Goal: Information Seeking & Learning: Check status

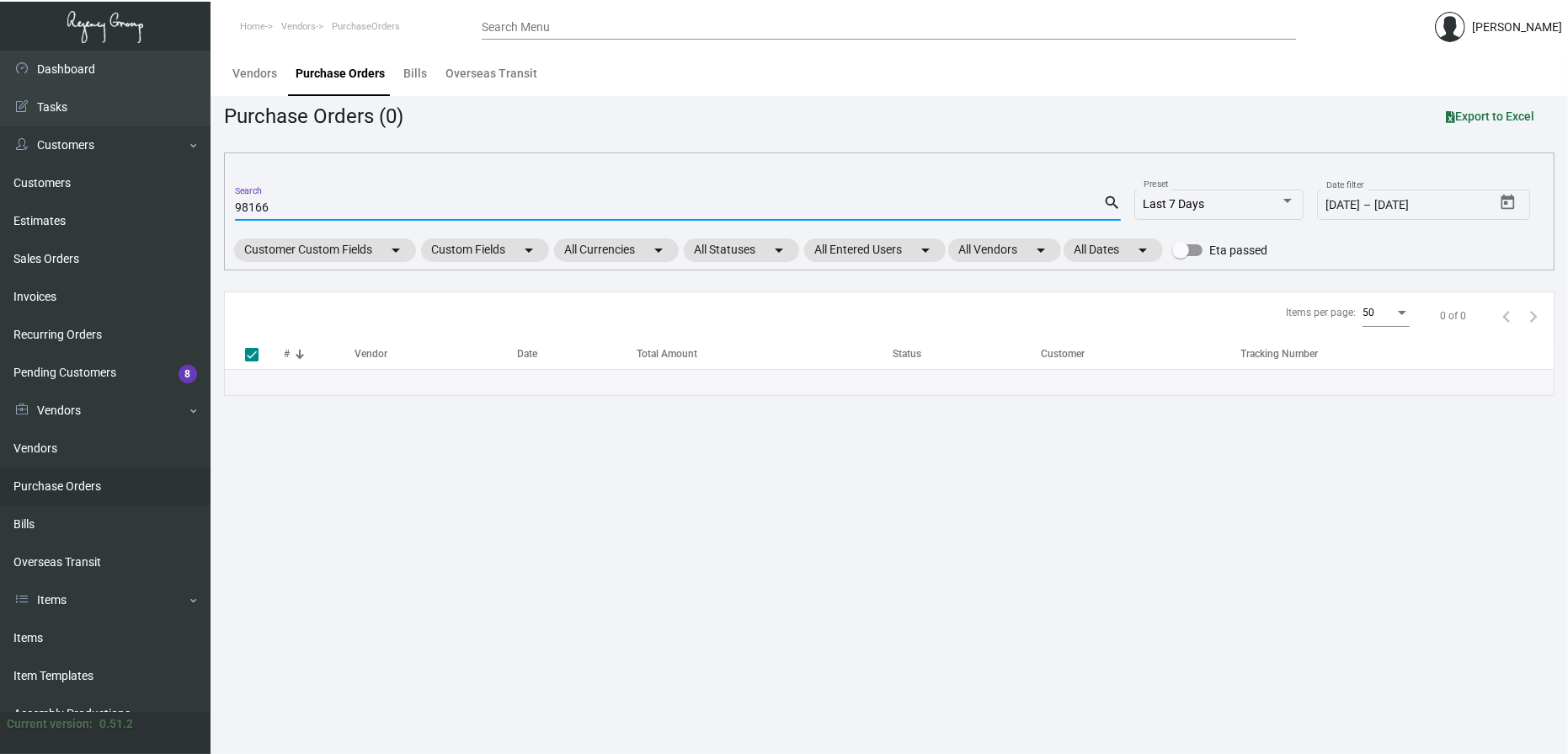
type input "98166"
checkbox input "false"
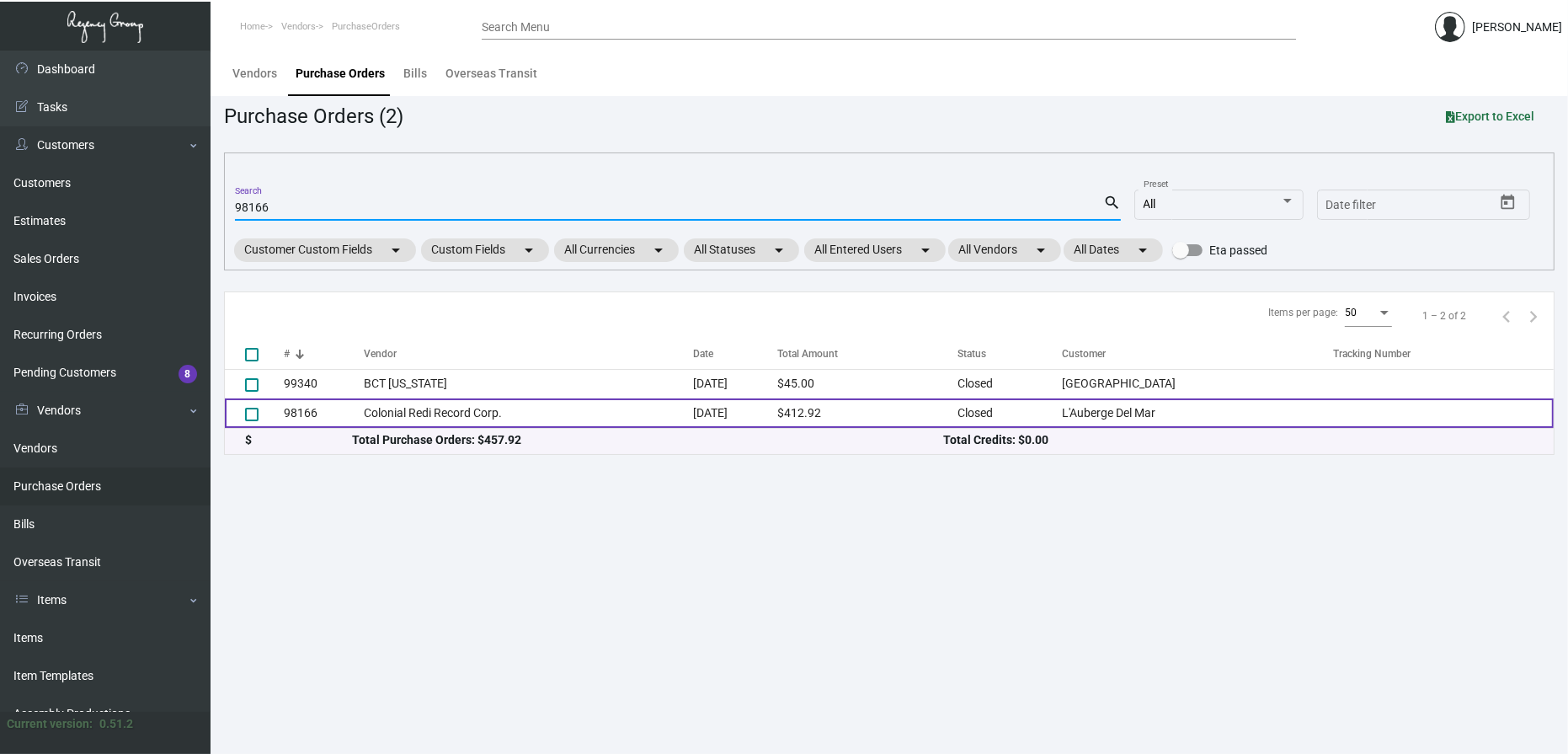
click at [413, 418] on td "Colonial Redi Record Corp." at bounding box center [529, 413] width 330 height 29
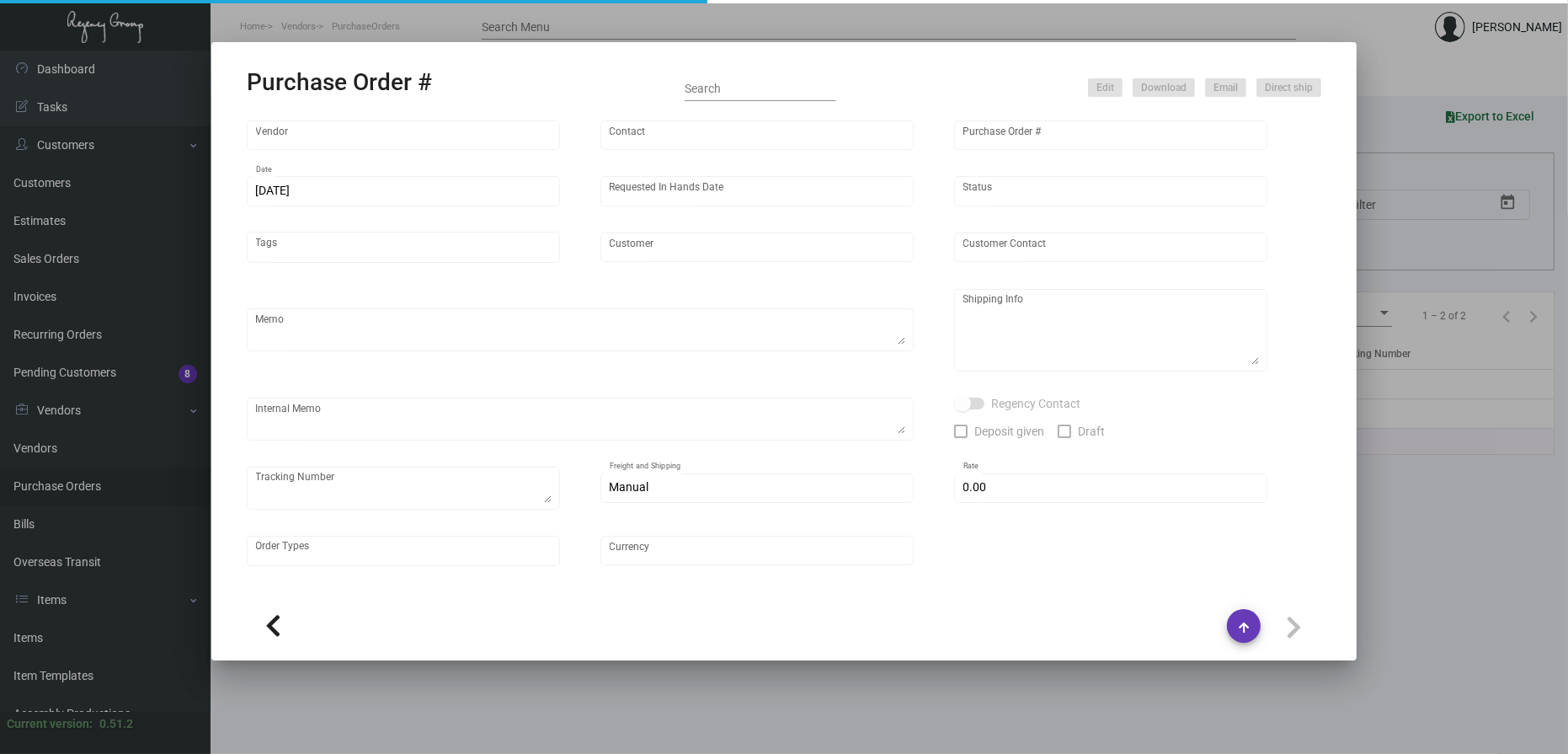
type input "Colonial Redi Record Corp."
type input "[PERSON_NAME]"
type input "98166"
type input "[DATE]"
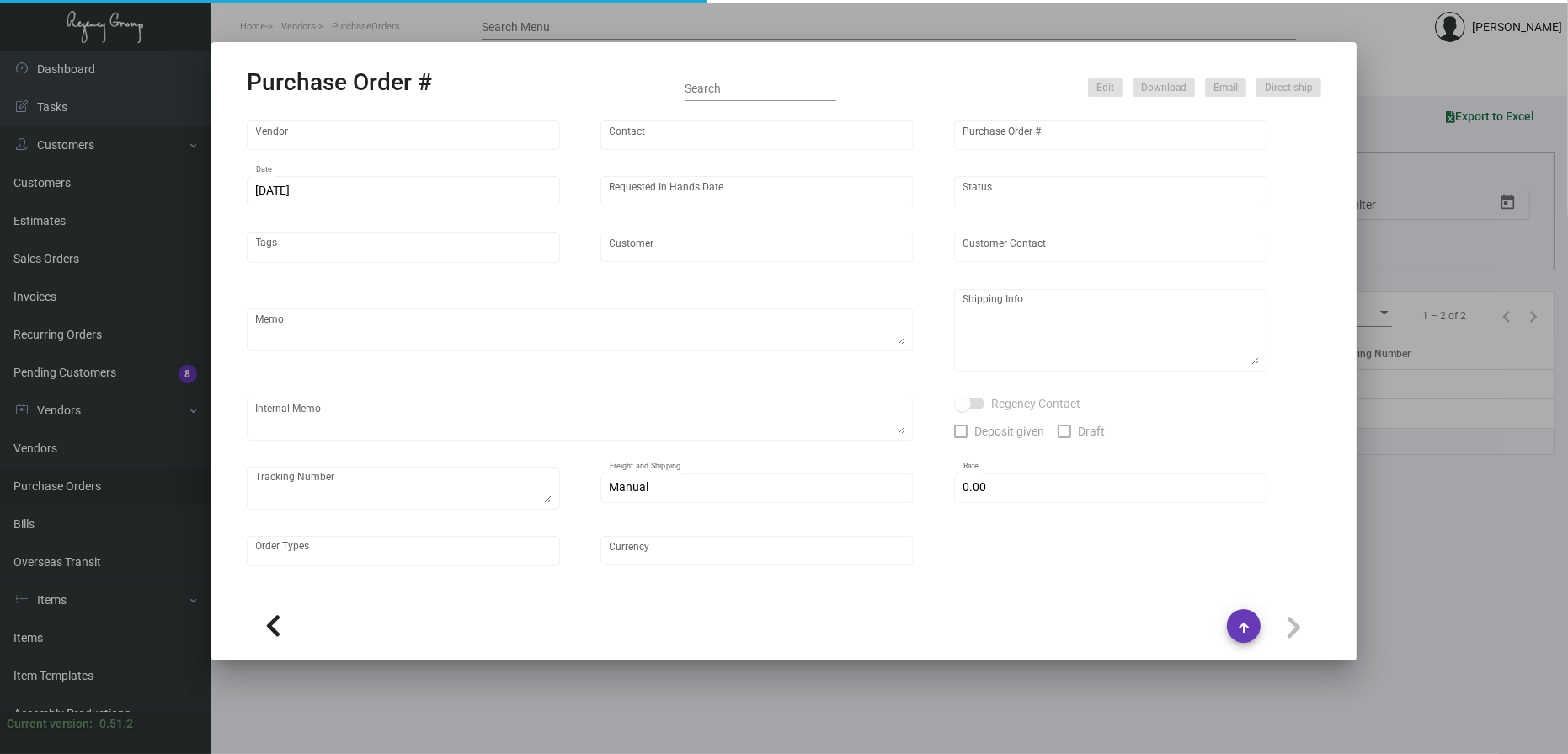
type input "L'Auberge Del Mar"
type input "[PERSON_NAME]"
type textarea "Please reference COMBO Pricing dated [DATE] & SEND PROOFS TO OUR ART TEAM ; [EM…"
type textarea "L'Auberge Del Mar - [PERSON_NAME] [STREET_ADDRESS]"
type textarea "5.3. - Proofs sent over ; APPROVED."
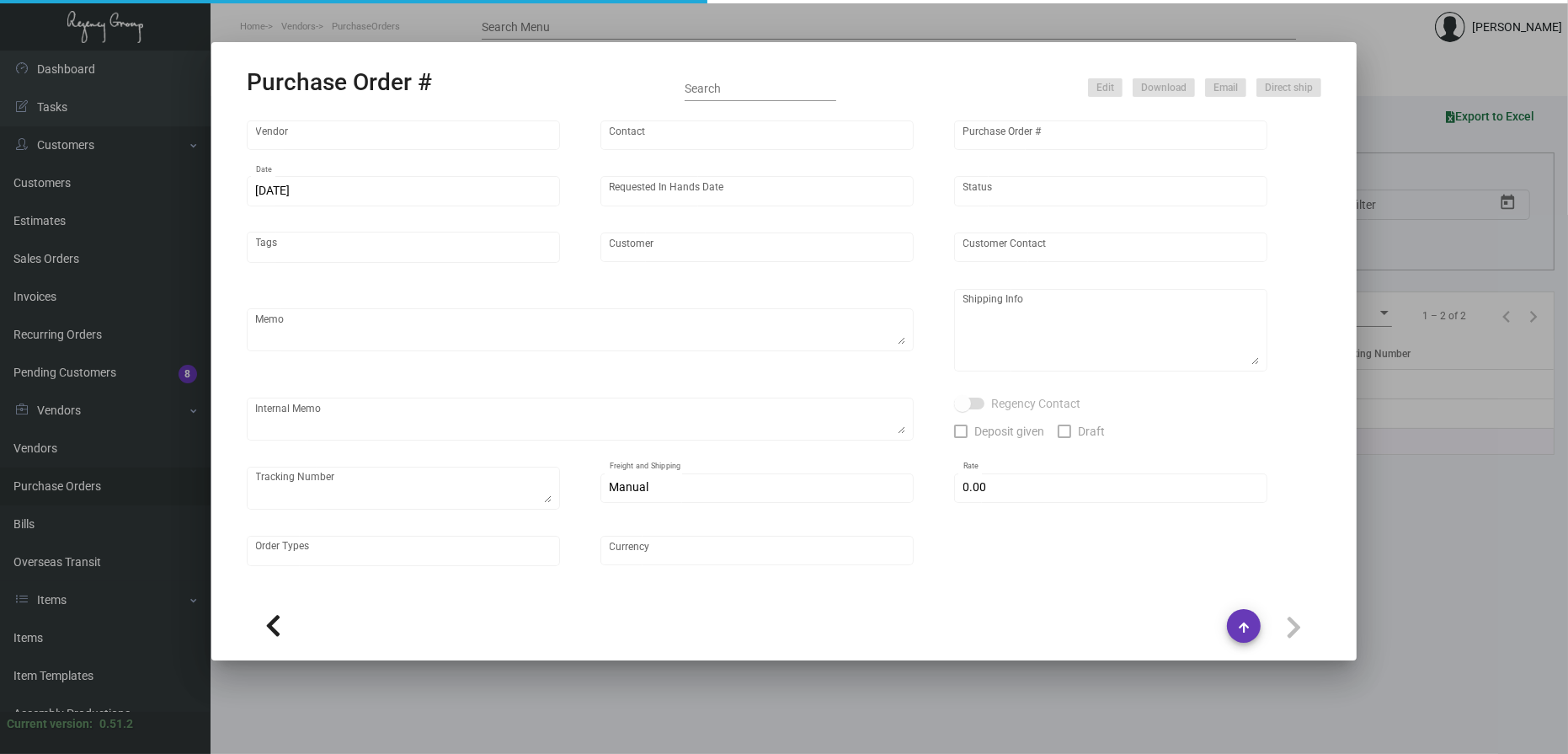
type input "$ 0.00"
type input "United States Dollar $"
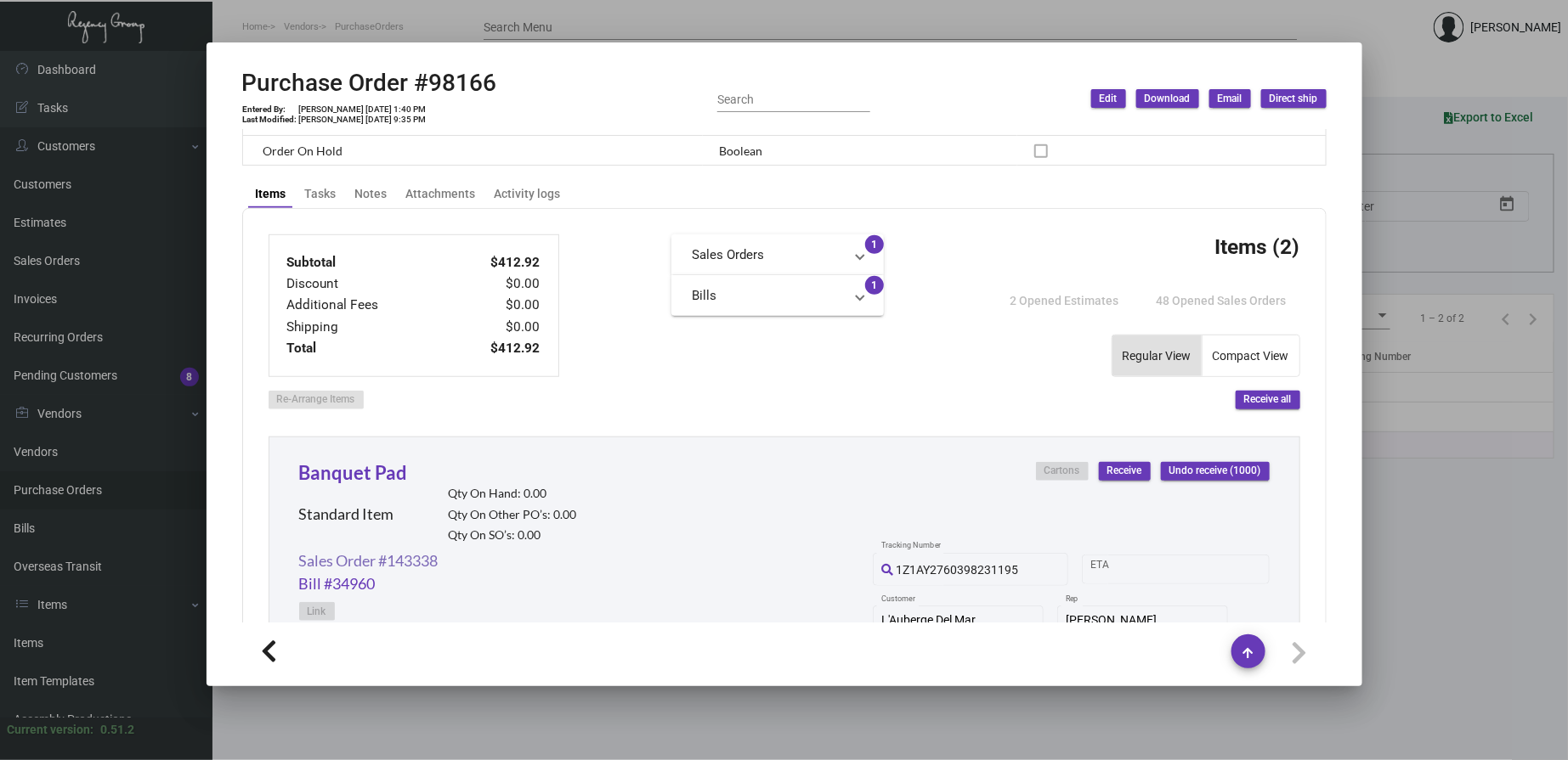
scroll to position [629, 0]
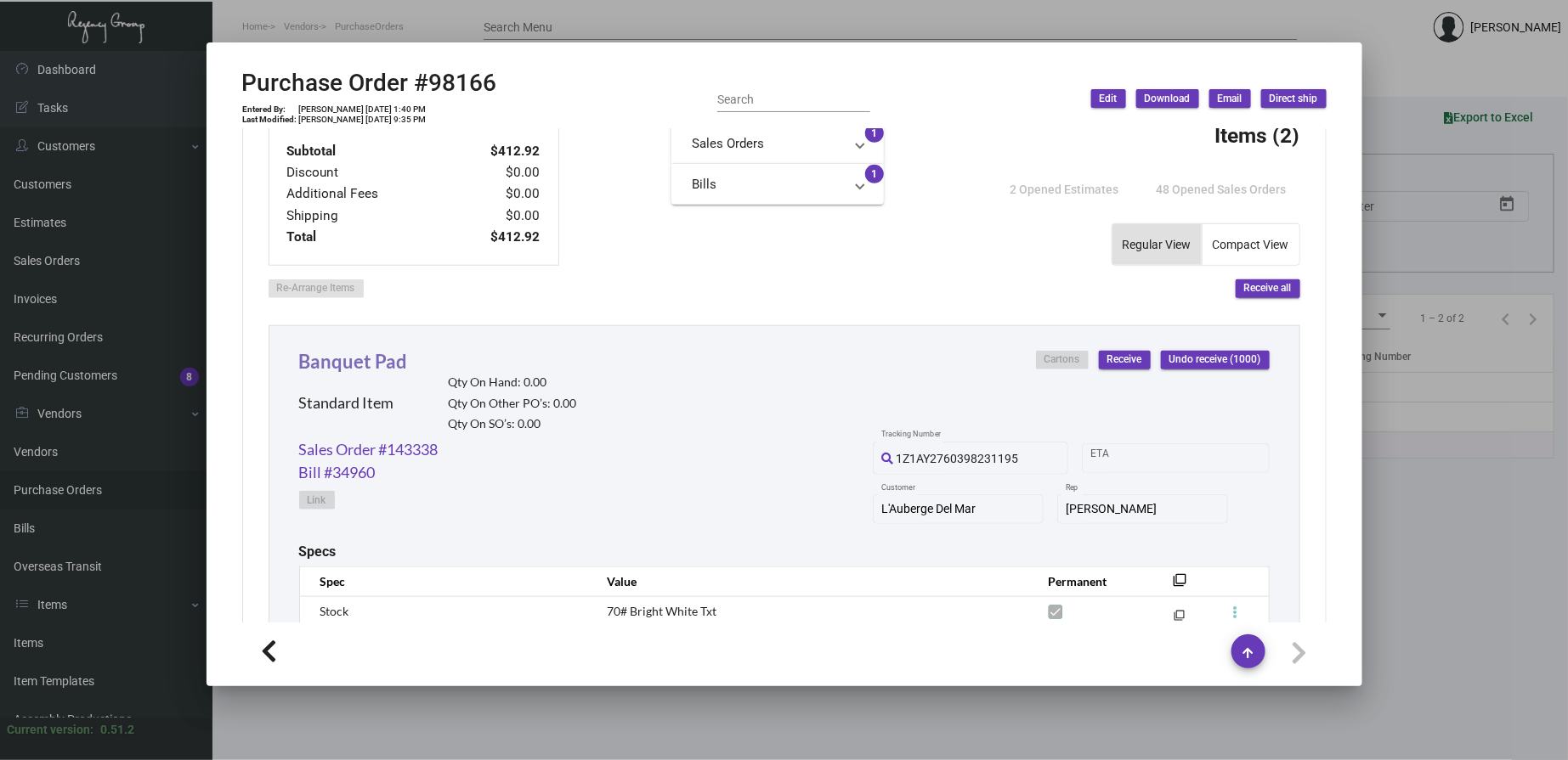
click at [335, 363] on link "Banquet Pad" at bounding box center [353, 362] width 109 height 23
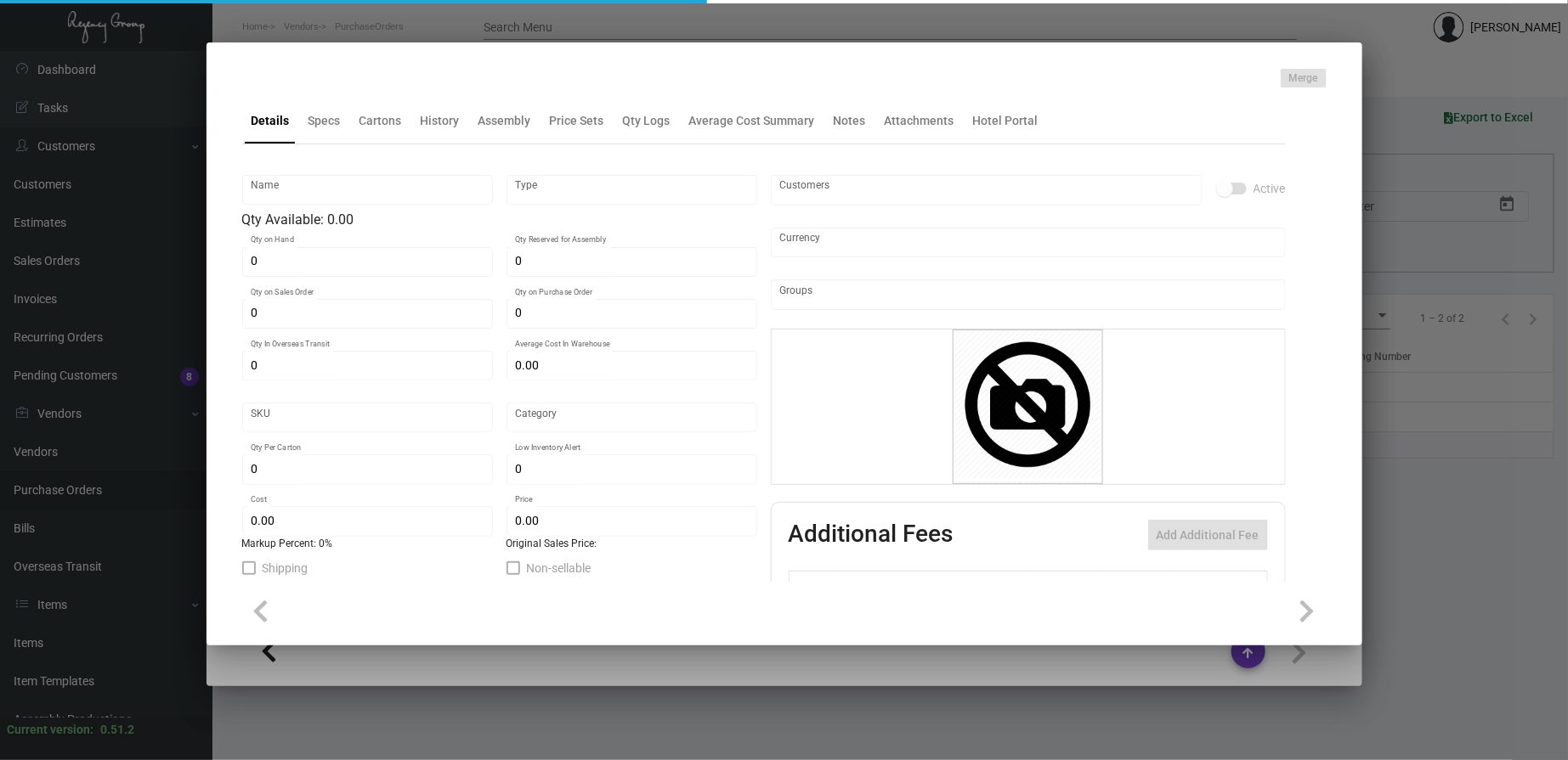
type input "Banquet Pad"
type input "Standard Item"
type input "$ 0.00"
type input "Standard"
type input "$ 0.38"
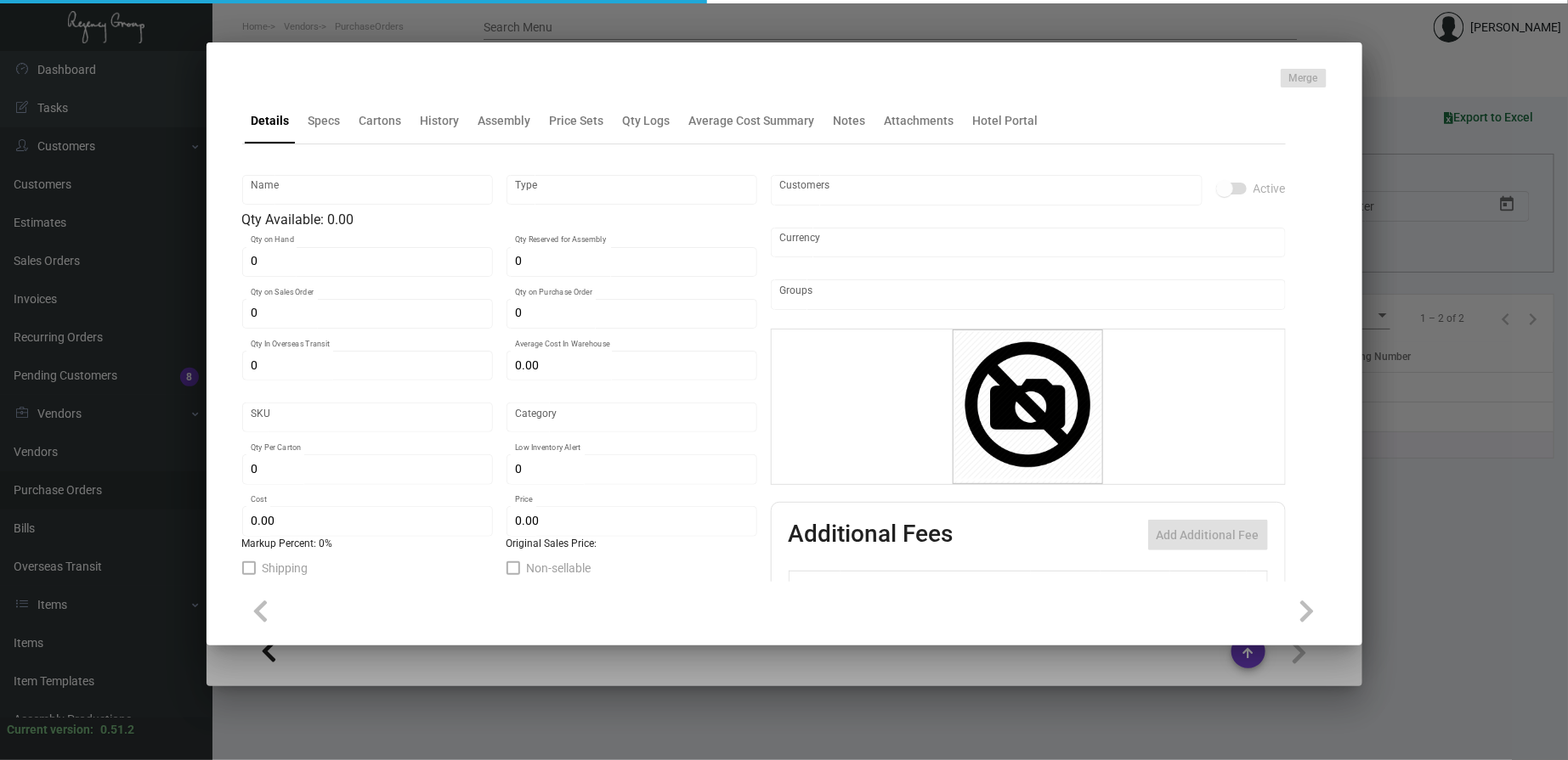
type input "$ 0.759"
checkbox input "true"
type input "United States Dollar $"
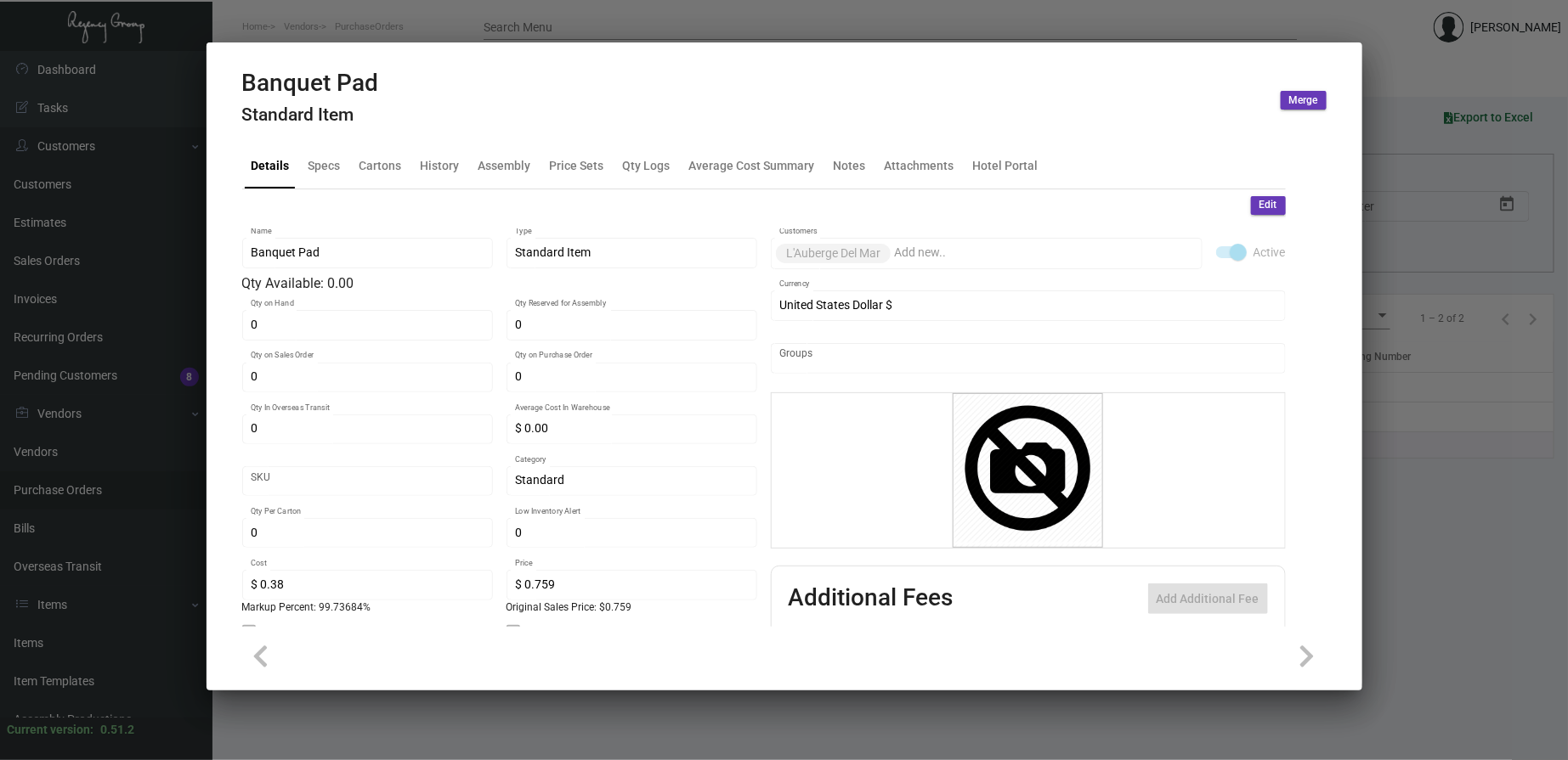
click at [443, 136] on mat-tab-group "Details Specs Cartons History Assembly Price Sets Qty Logs Average Cost Summary…" at bounding box center [763, 380] width 1084 height 494
click at [444, 166] on div "History" at bounding box center [440, 165] width 39 height 18
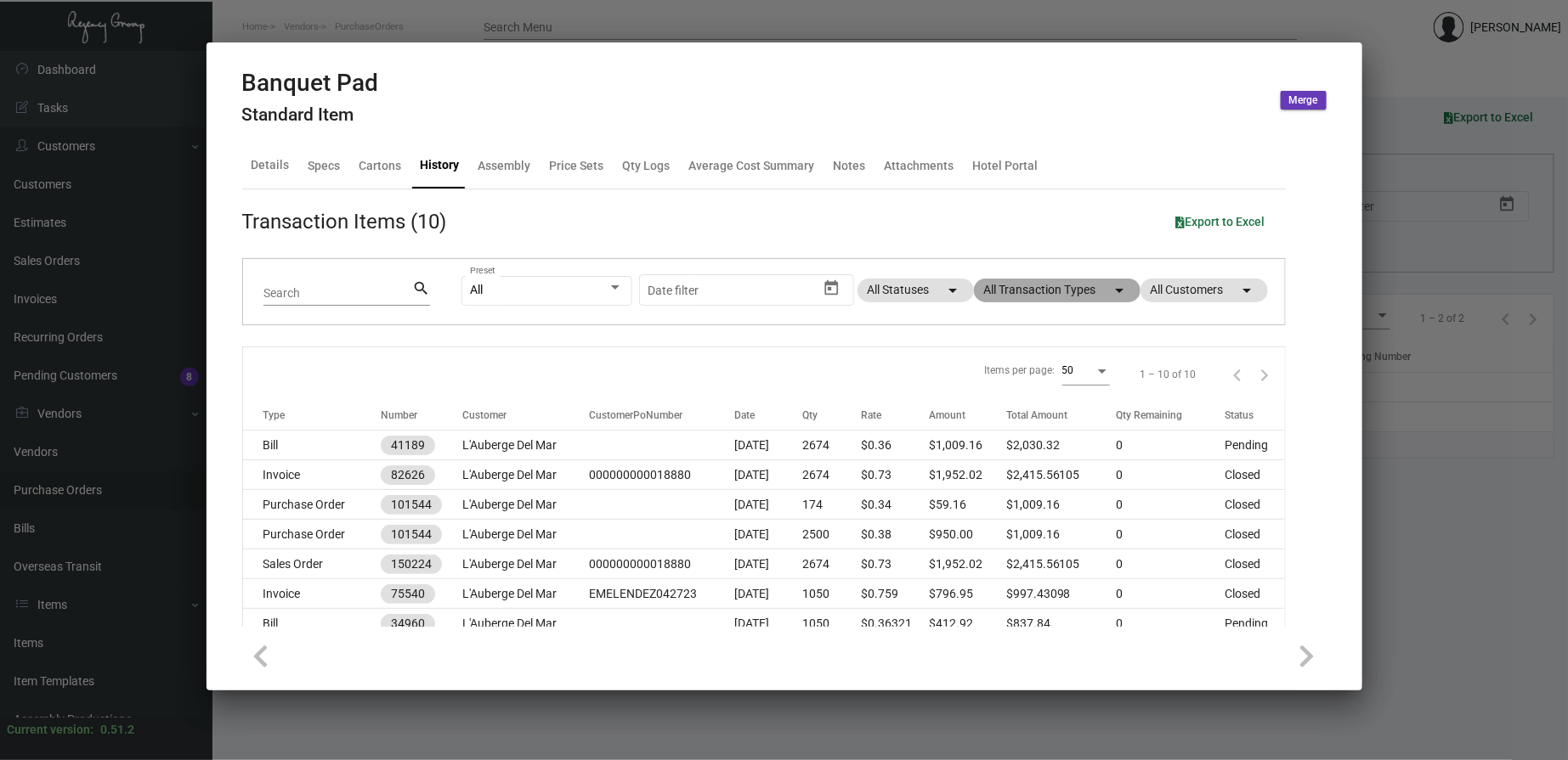
click at [1084, 292] on mat-chip "All Transaction Types arrow_drop_down" at bounding box center [1057, 290] width 166 height 24
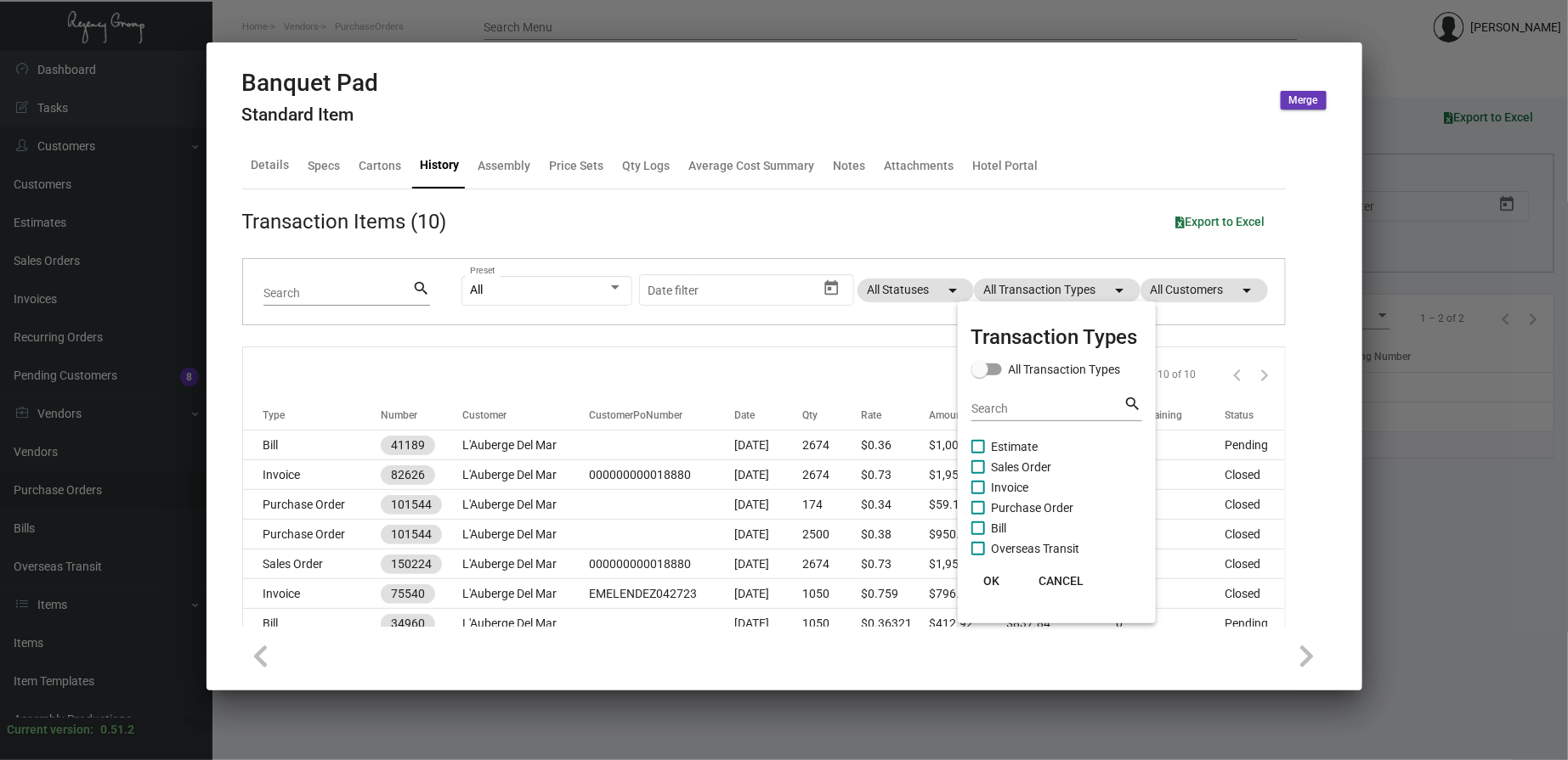
click at [1018, 473] on span "Sales Order" at bounding box center [1022, 467] width 60 height 20
click at [978, 474] on input "Sales Order" at bounding box center [977, 474] width 1 height 1
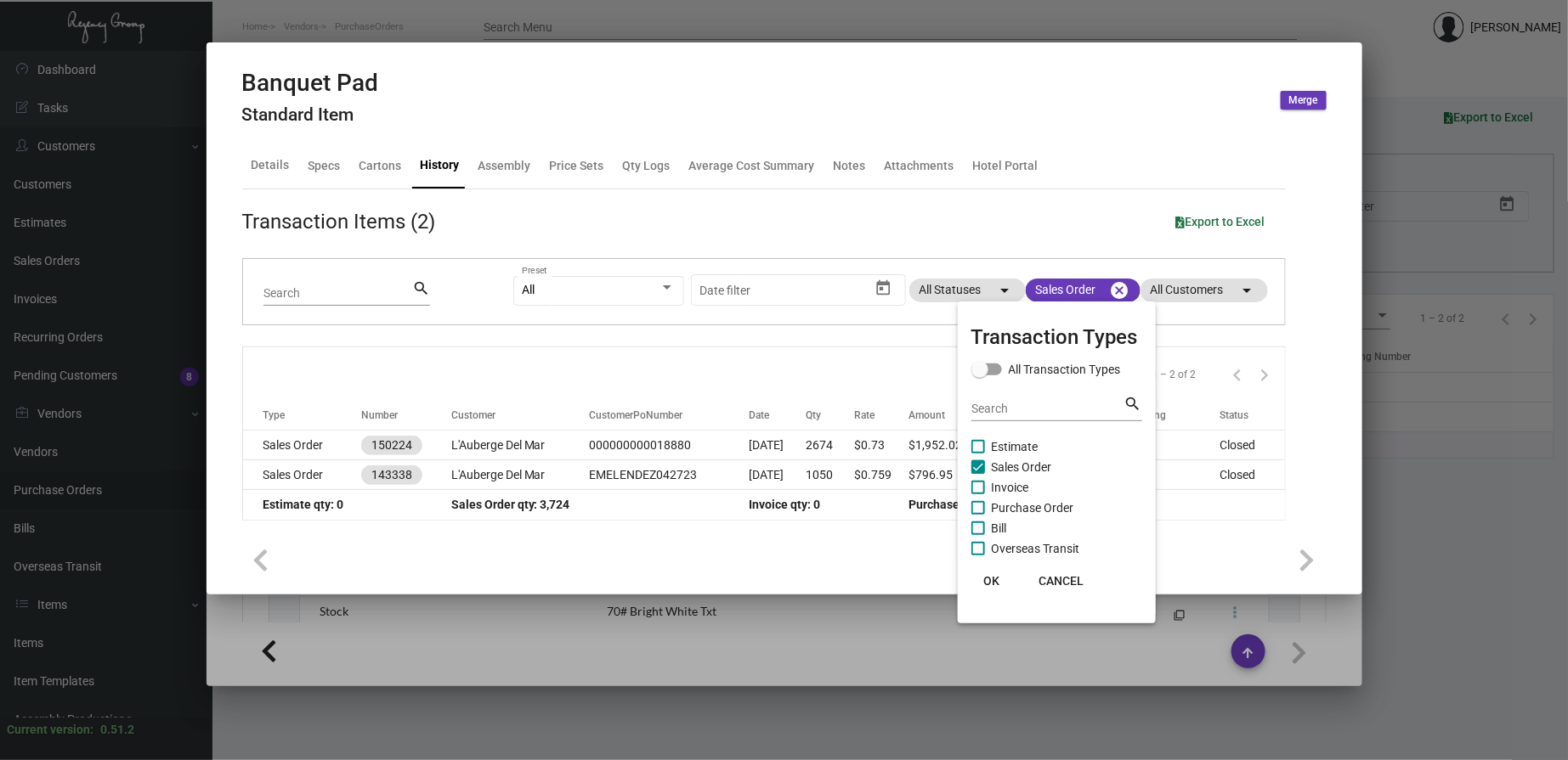
click at [1018, 473] on span "Sales Order" at bounding box center [1022, 467] width 60 height 20
click at [978, 474] on input "Sales Order" at bounding box center [977, 474] width 1 height 1
checkbox input "false"
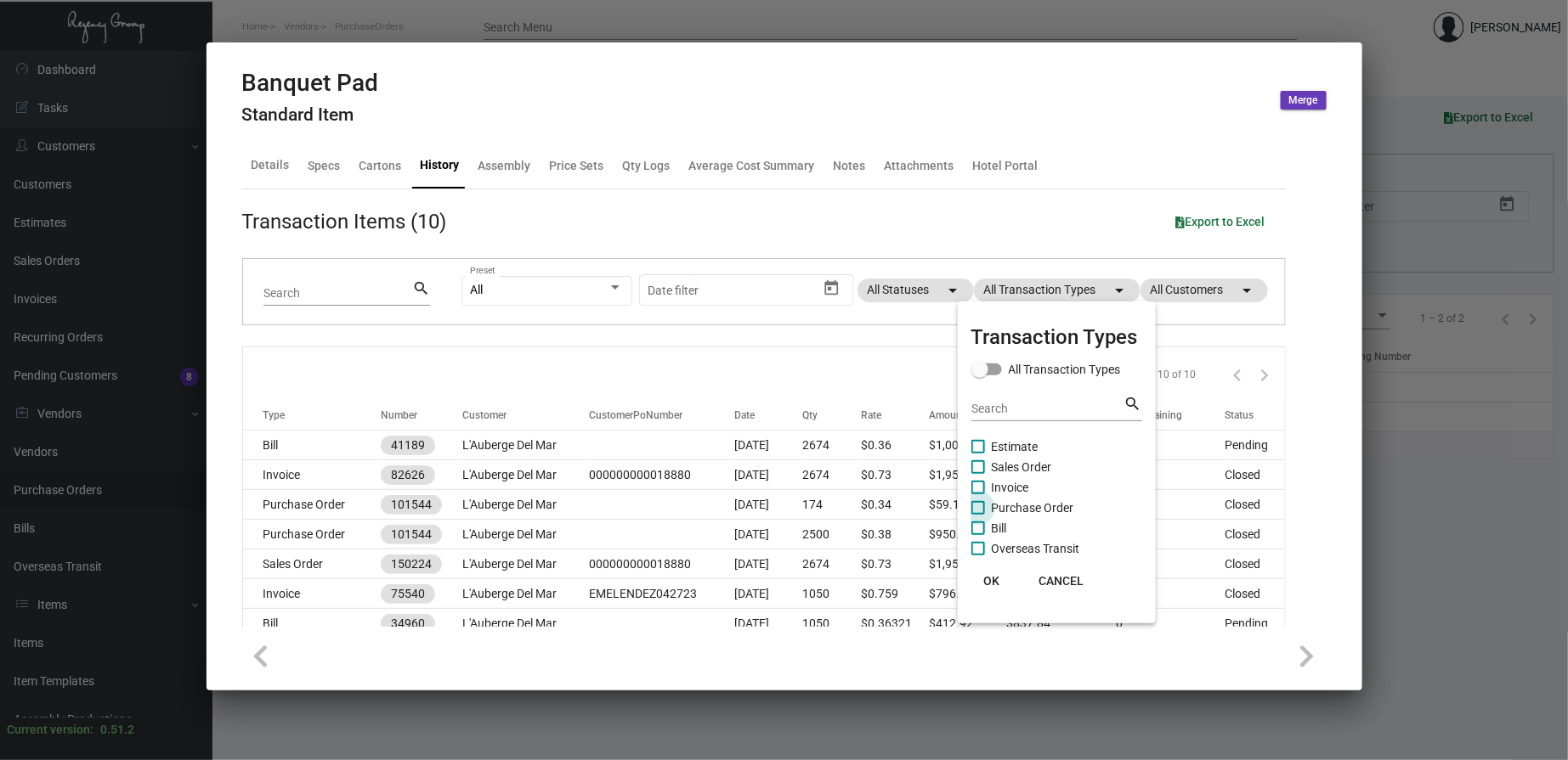
drag, startPoint x: 1014, startPoint y: 503, endPoint x: 987, endPoint y: 561, distance: 64.0
click at [1014, 504] on span "Purchase Order" at bounding box center [1033, 508] width 83 height 20
click at [978, 515] on input "Purchase Order" at bounding box center [977, 515] width 1 height 1
checkbox input "true"
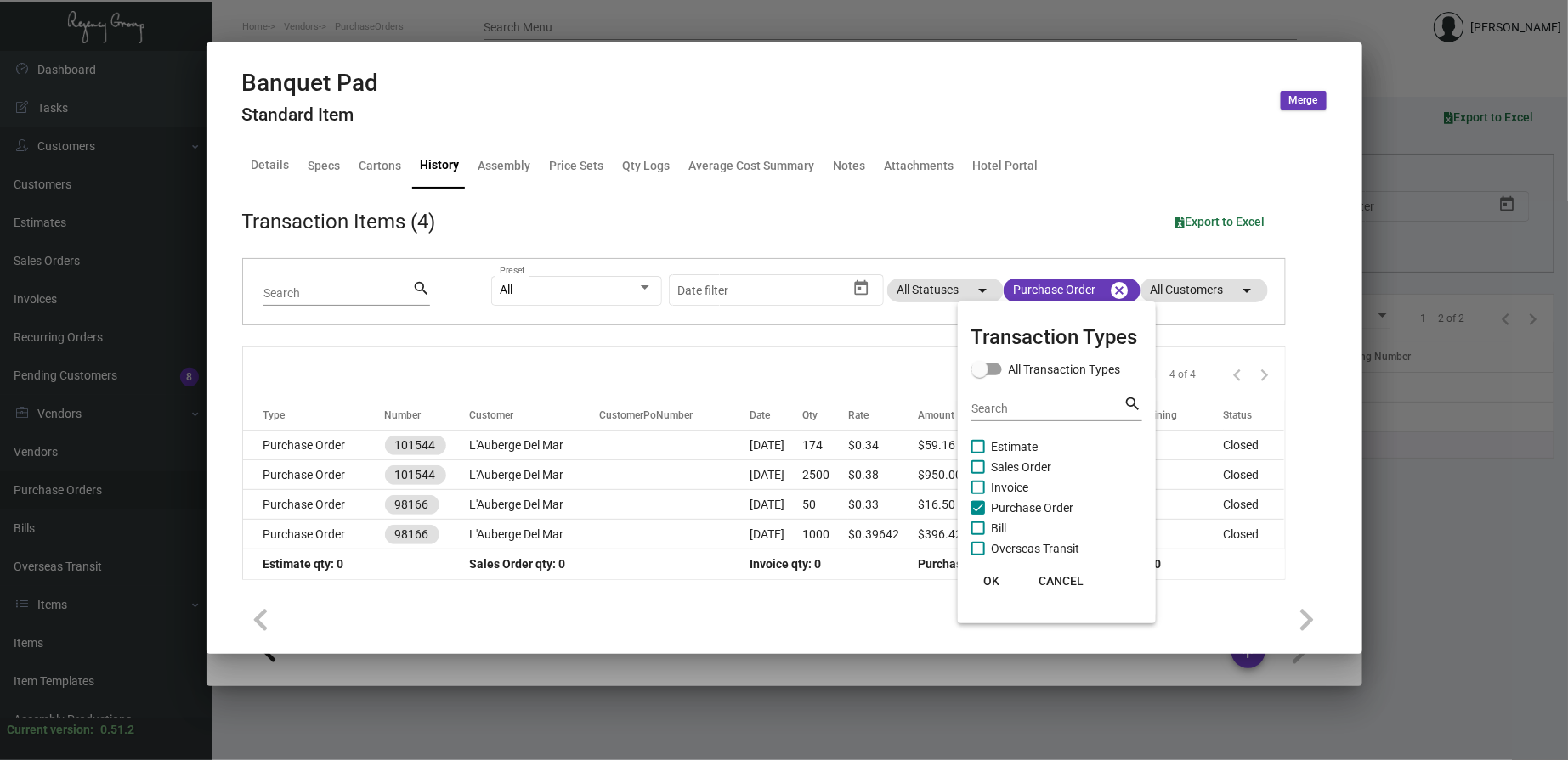
click at [985, 581] on span "OK" at bounding box center [992, 580] width 16 height 13
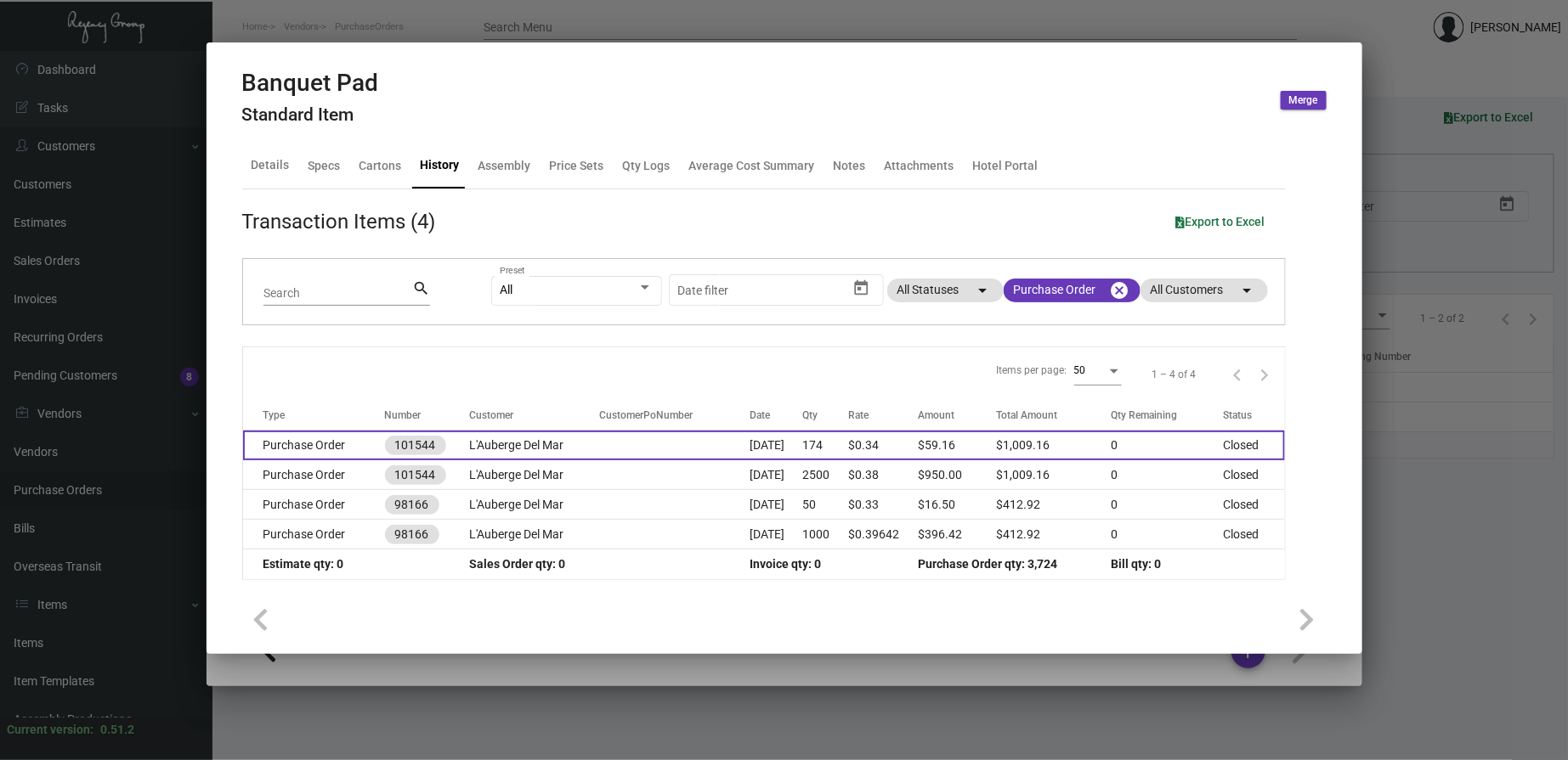
click at [555, 452] on td "L'Auberge Del Mar" at bounding box center [535, 444] width 130 height 29
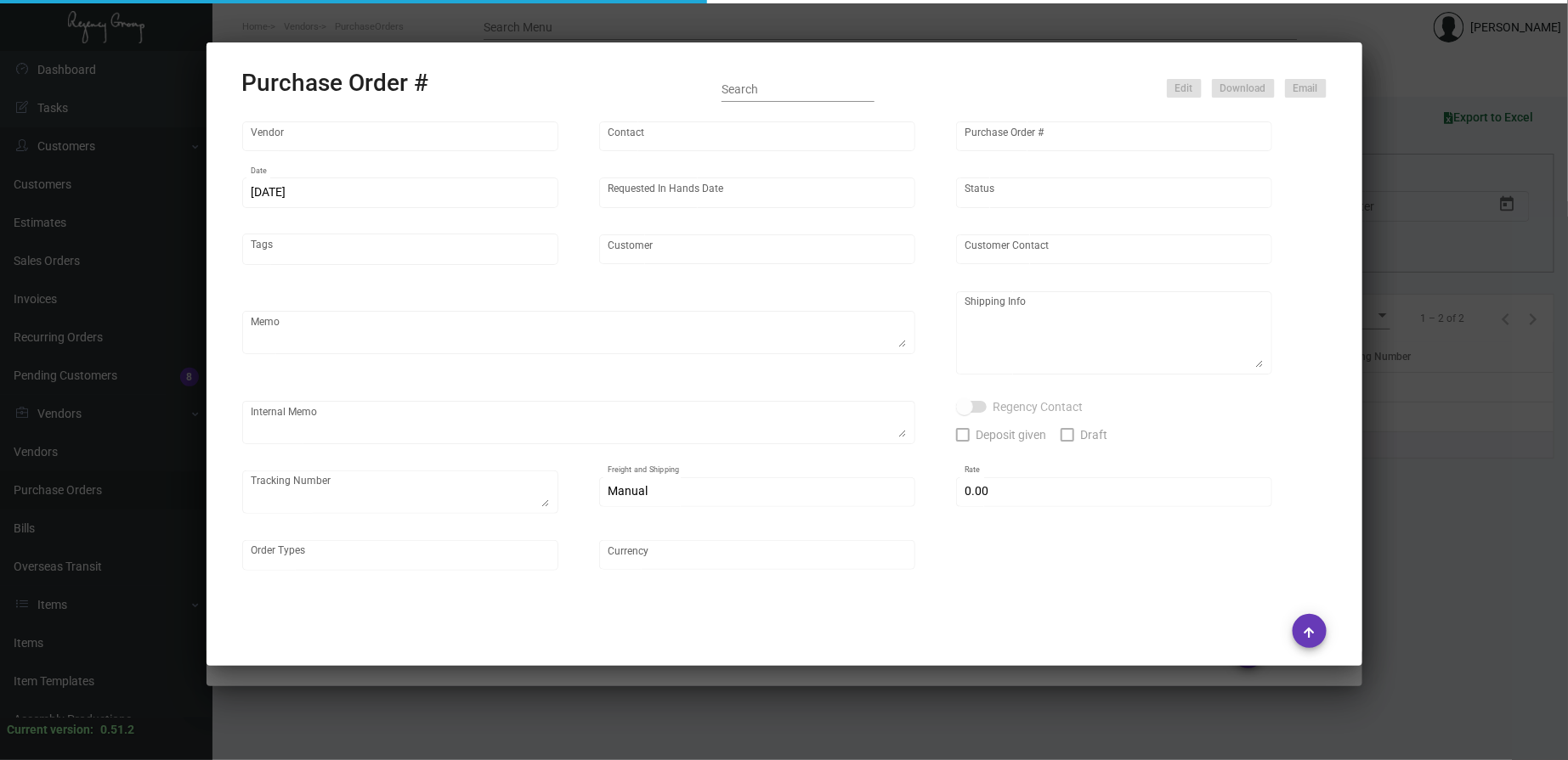
type input "Colonial Redi Record Corp."
type input "[PERSON_NAME]"
type input "101544"
type input "[DATE]"
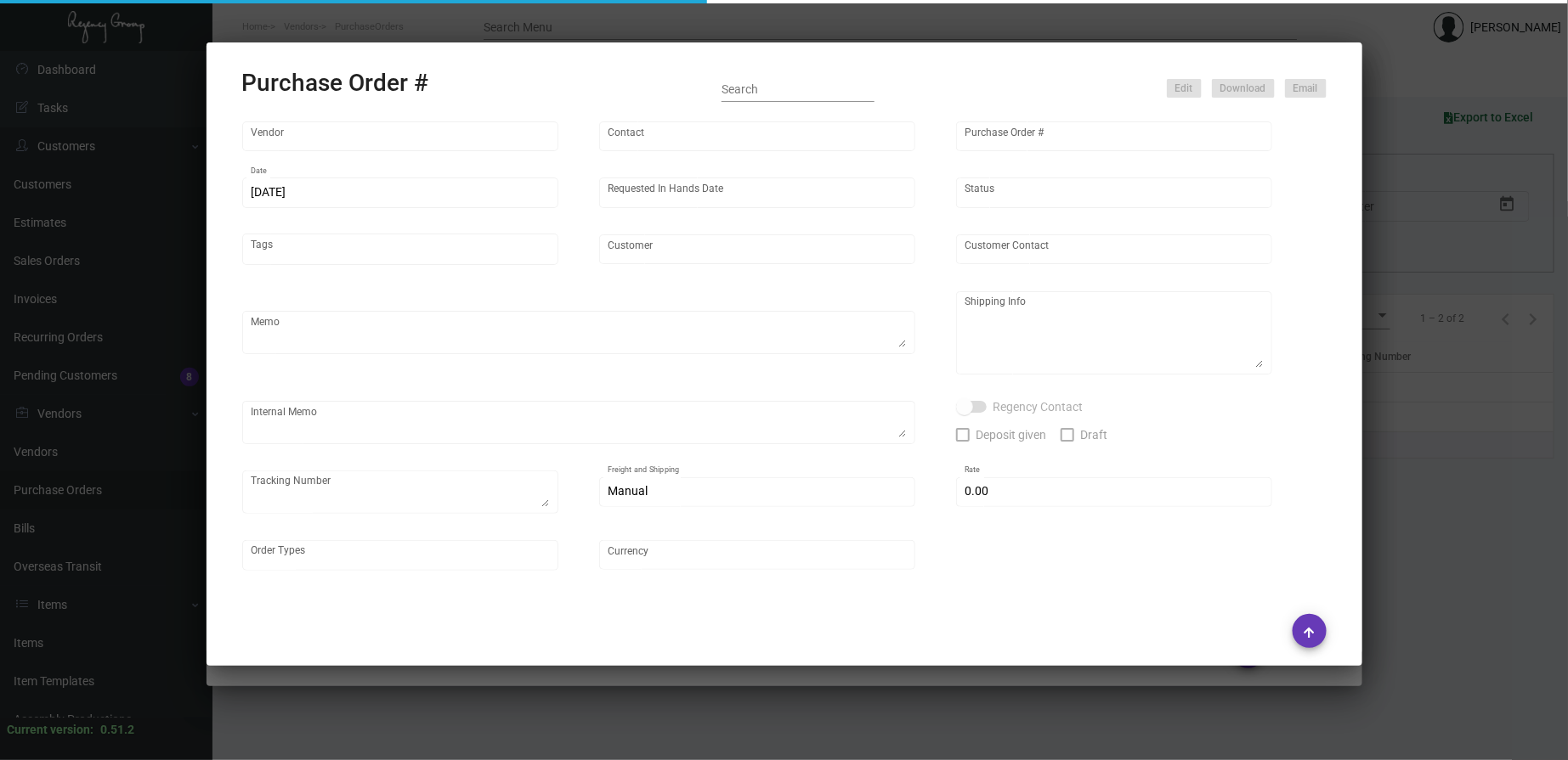
type input "L'Auberge Del Mar"
type input "Receiving Department"
type textarea "***ANY PRICE DISCREPANCY MUST BE CALLED OUT PRIOR TO PROCEEDING WITH THIS ORDER…"
type textarea "L'Auberge Del Mar - Receiving Department [STREET_ADDRESS]"
type textarea "10.23 - [PERSON_NAME] requested ETA, pending Vendor response."
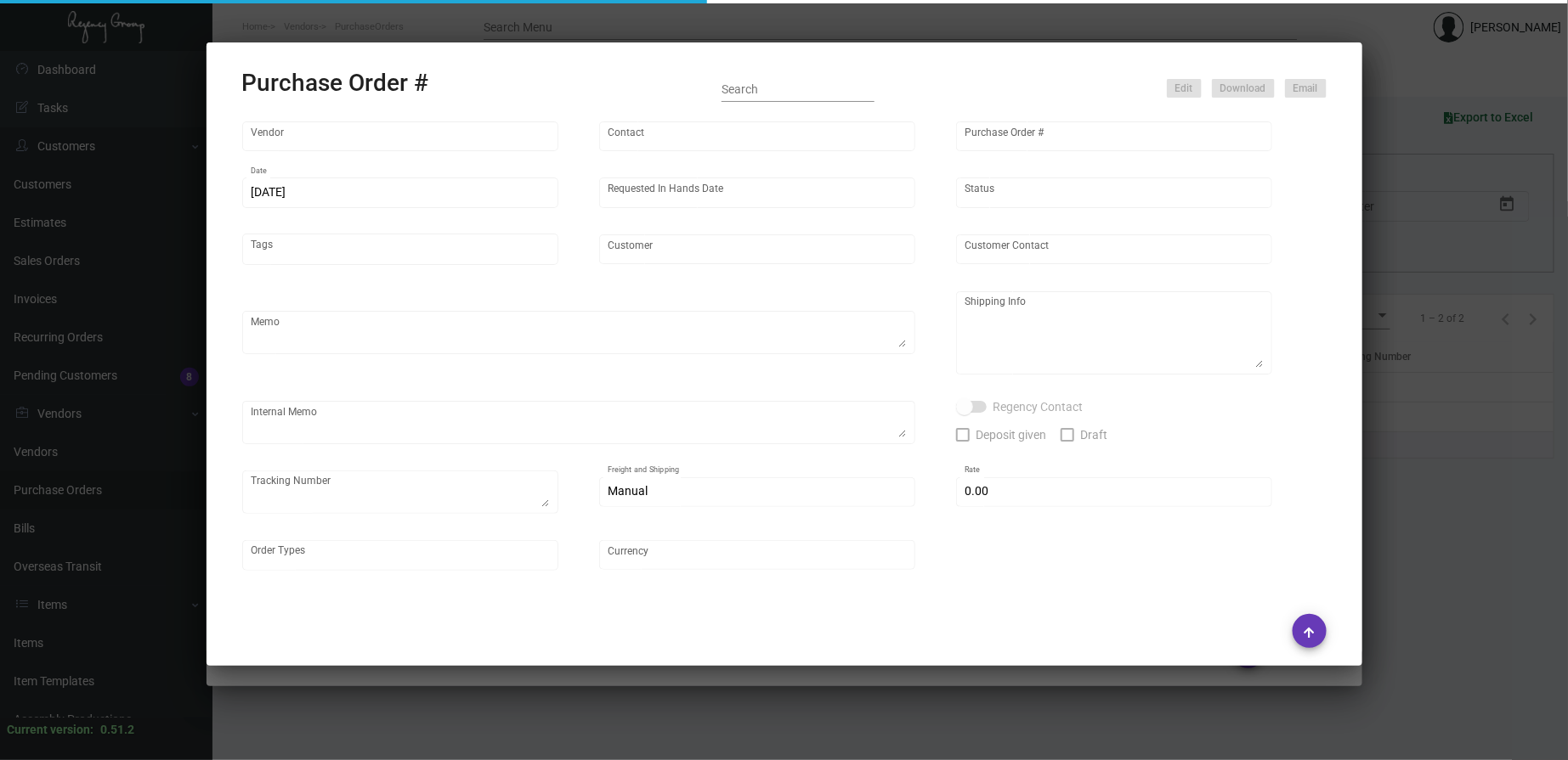
type input "$ 0.00"
type input "United States Dollar $"
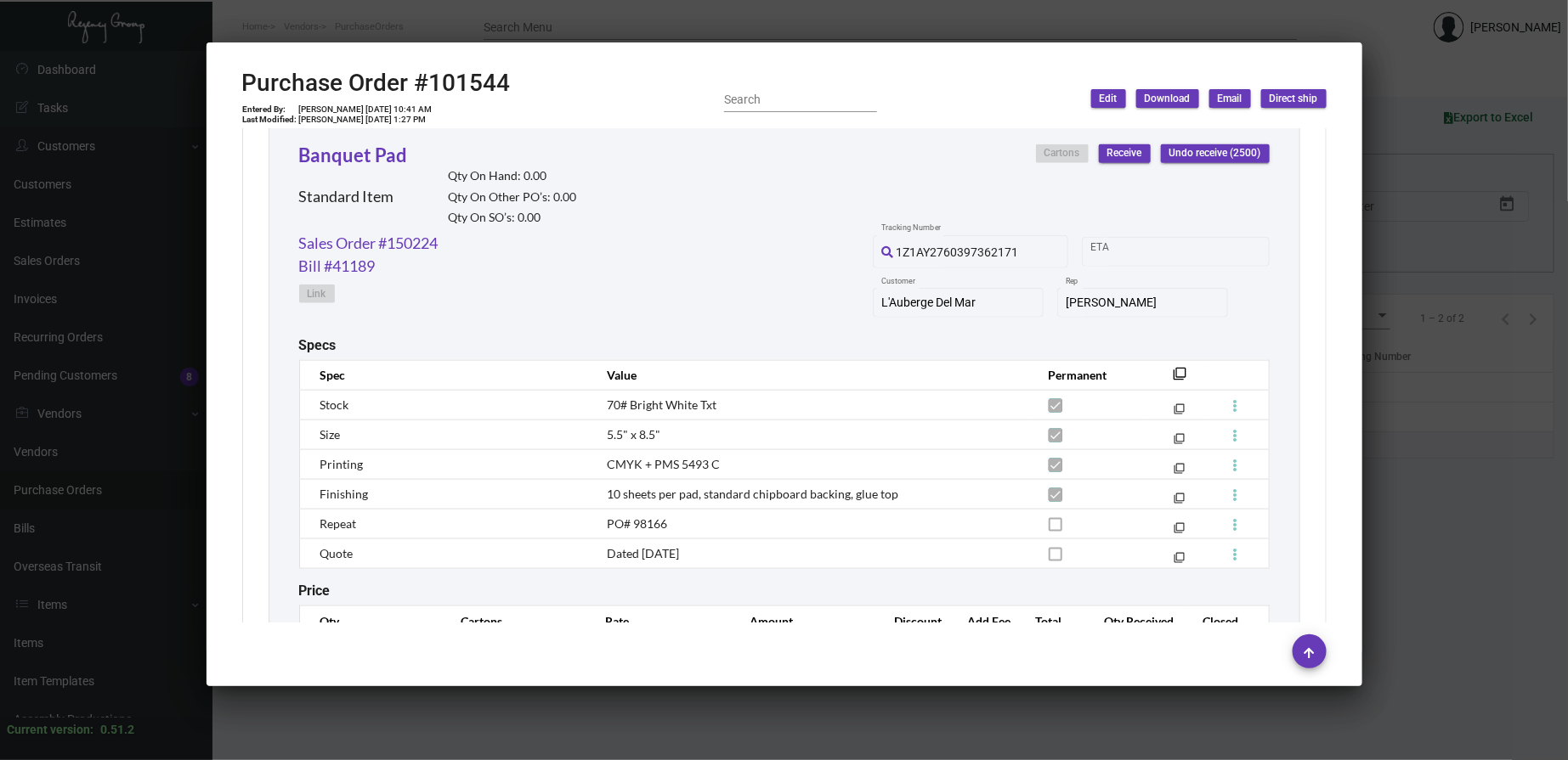
scroll to position [532, 0]
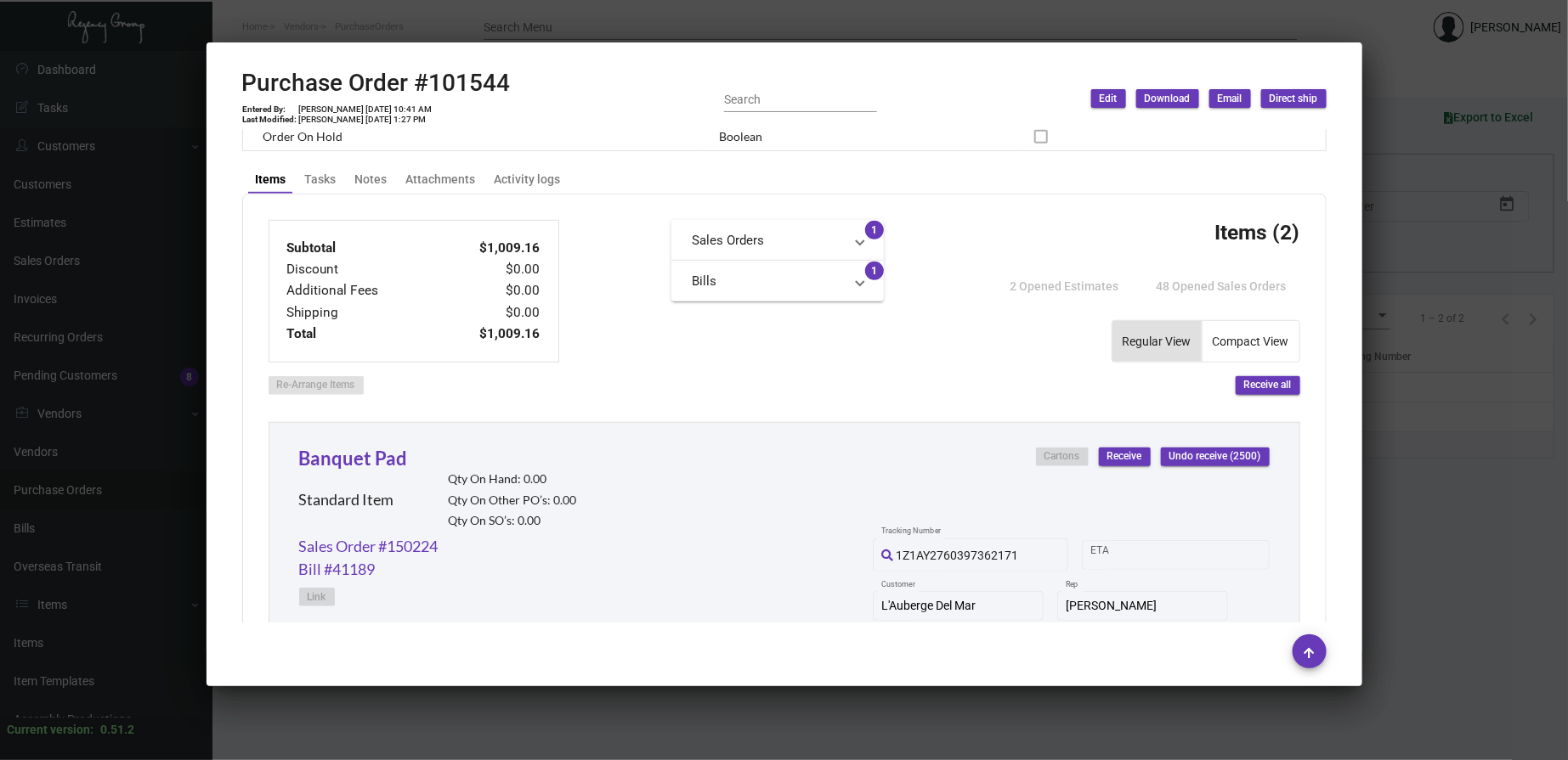
click at [600, 26] on div at bounding box center [784, 380] width 1568 height 760
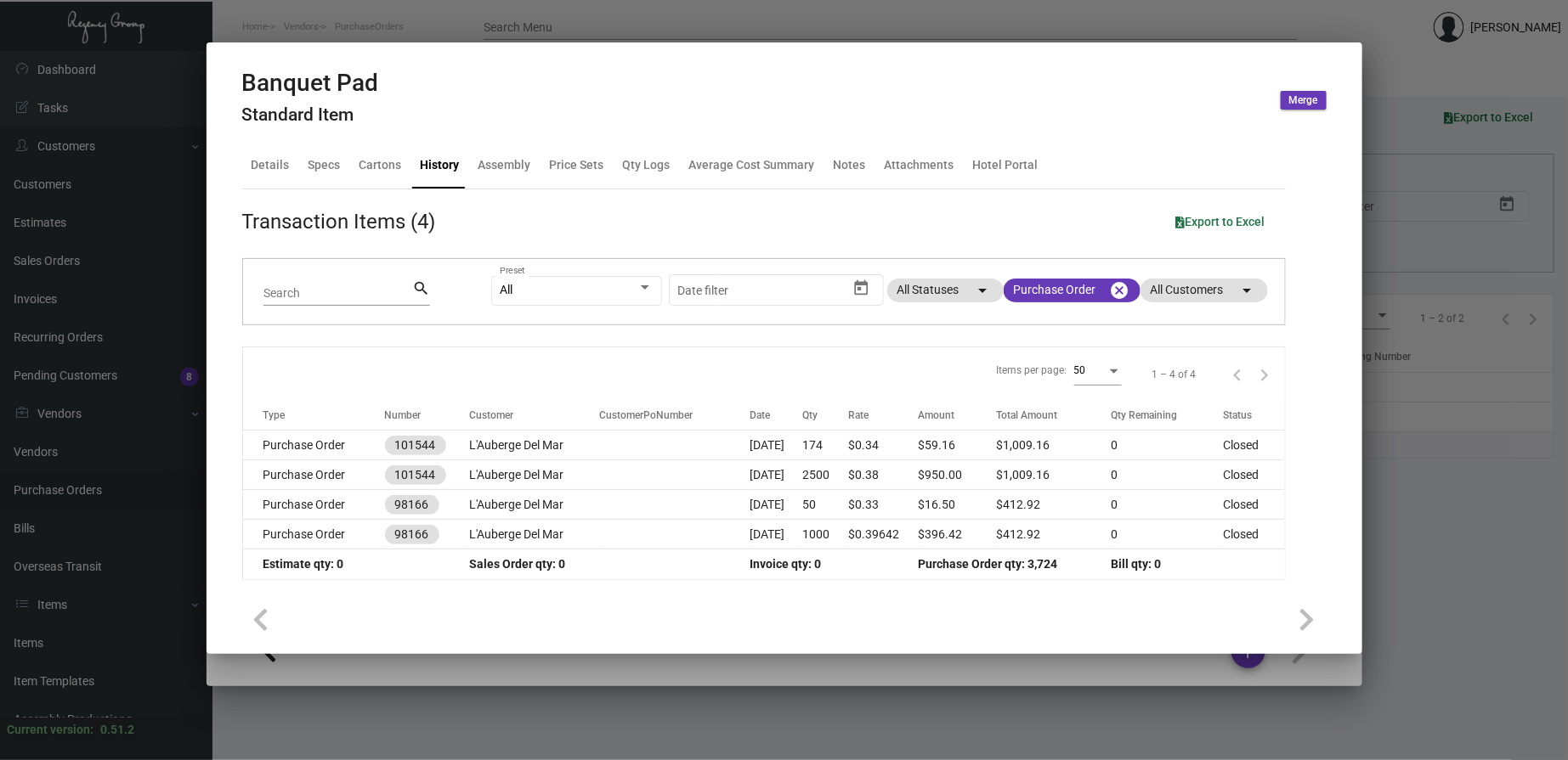
click at [459, 470] on td "101544" at bounding box center [427, 475] width 84 height 29
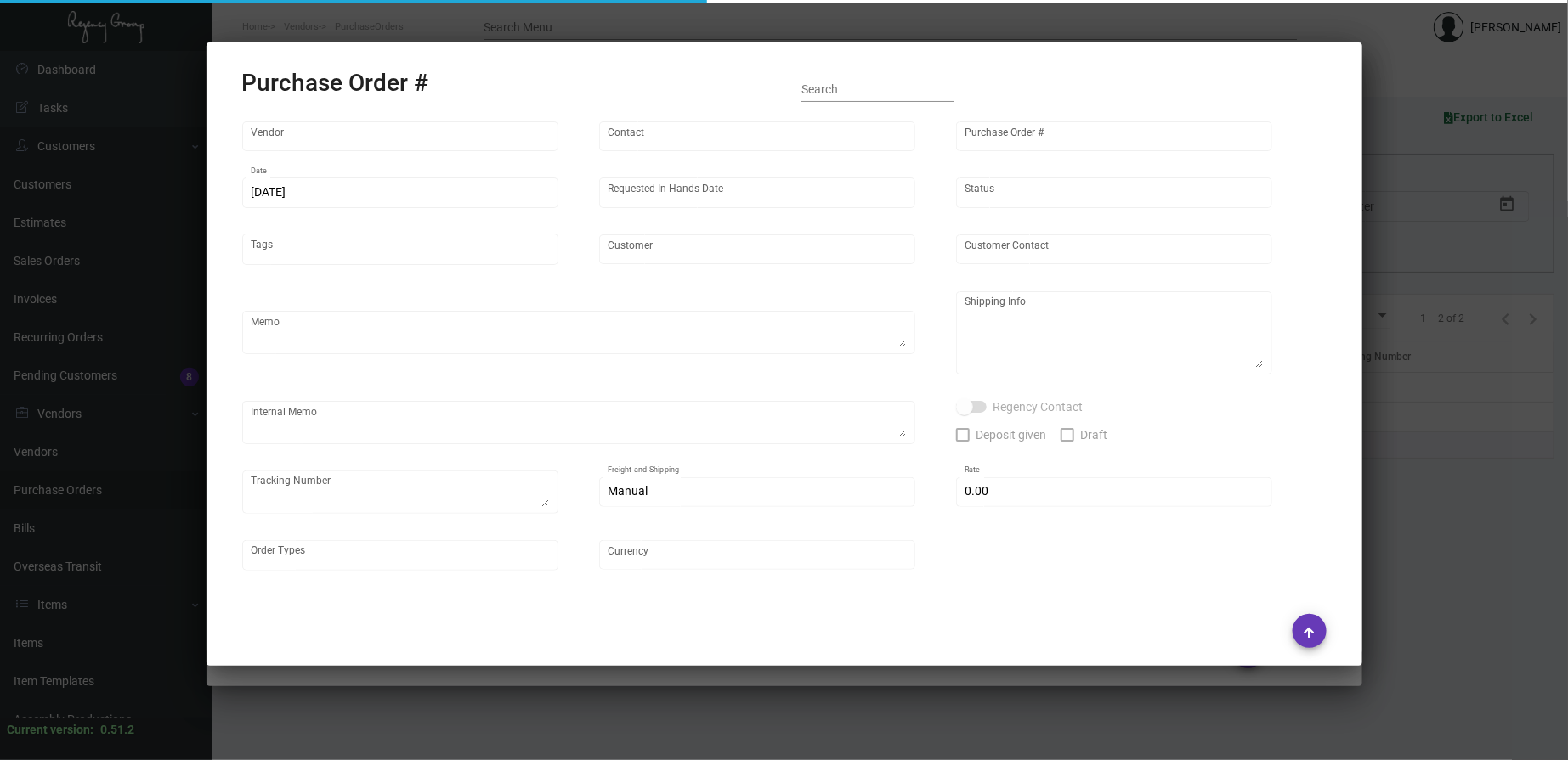
type input "Colonial Redi Record Corp."
type input "[PERSON_NAME]"
type input "101544"
type input "[DATE]"
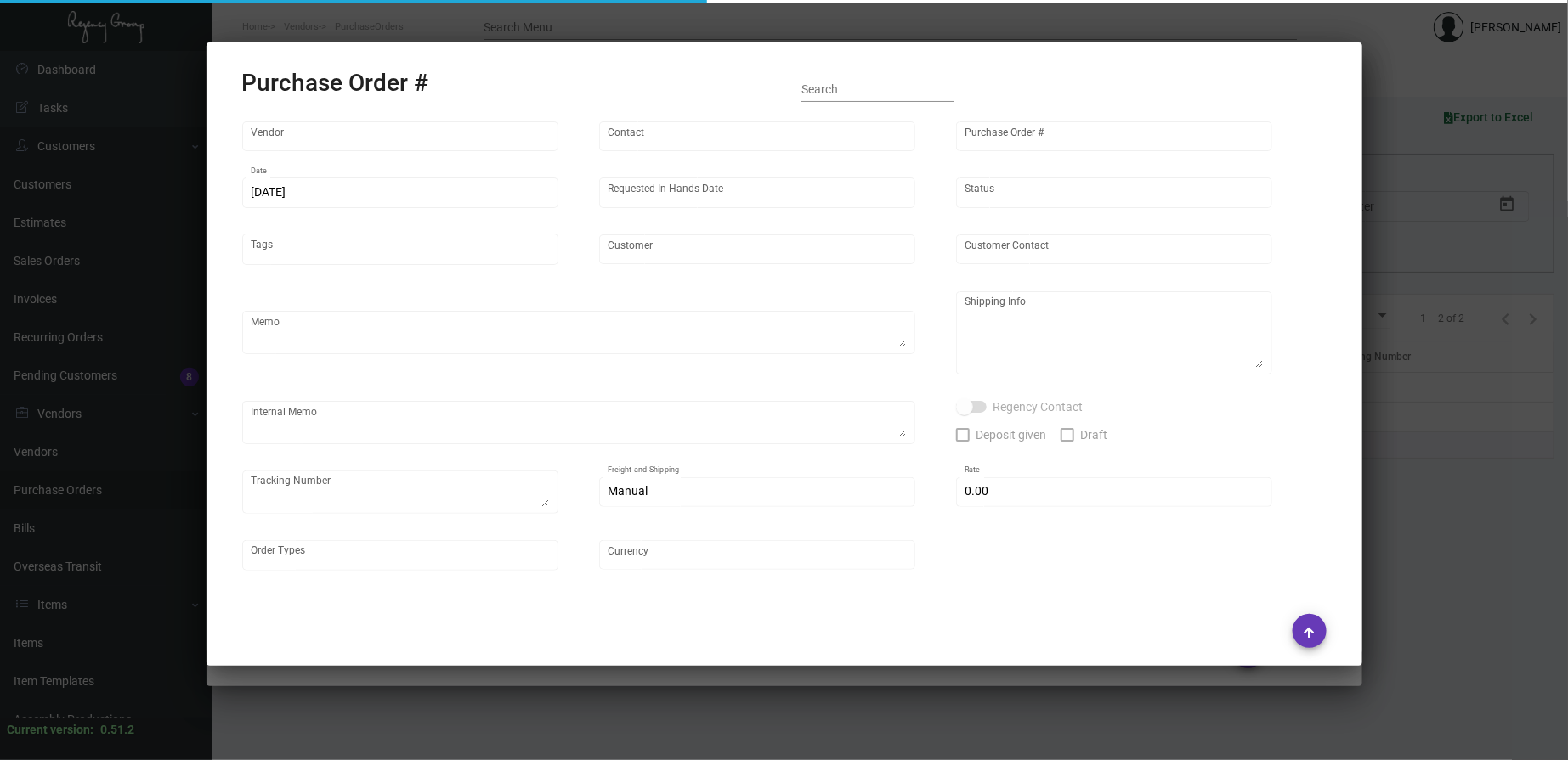
type input "L'Auberge Del Mar"
type input "Receiving Department"
type textarea "***ANY PRICE DISCREPANCY MUST BE CALLED OUT PRIOR TO PROCEEDING WITH THIS ORDER…"
type textarea "L'Auberge Del Mar - Receiving Department [STREET_ADDRESS]"
type textarea "10.23 - [PERSON_NAME] requested ETA, pending Vendor response."
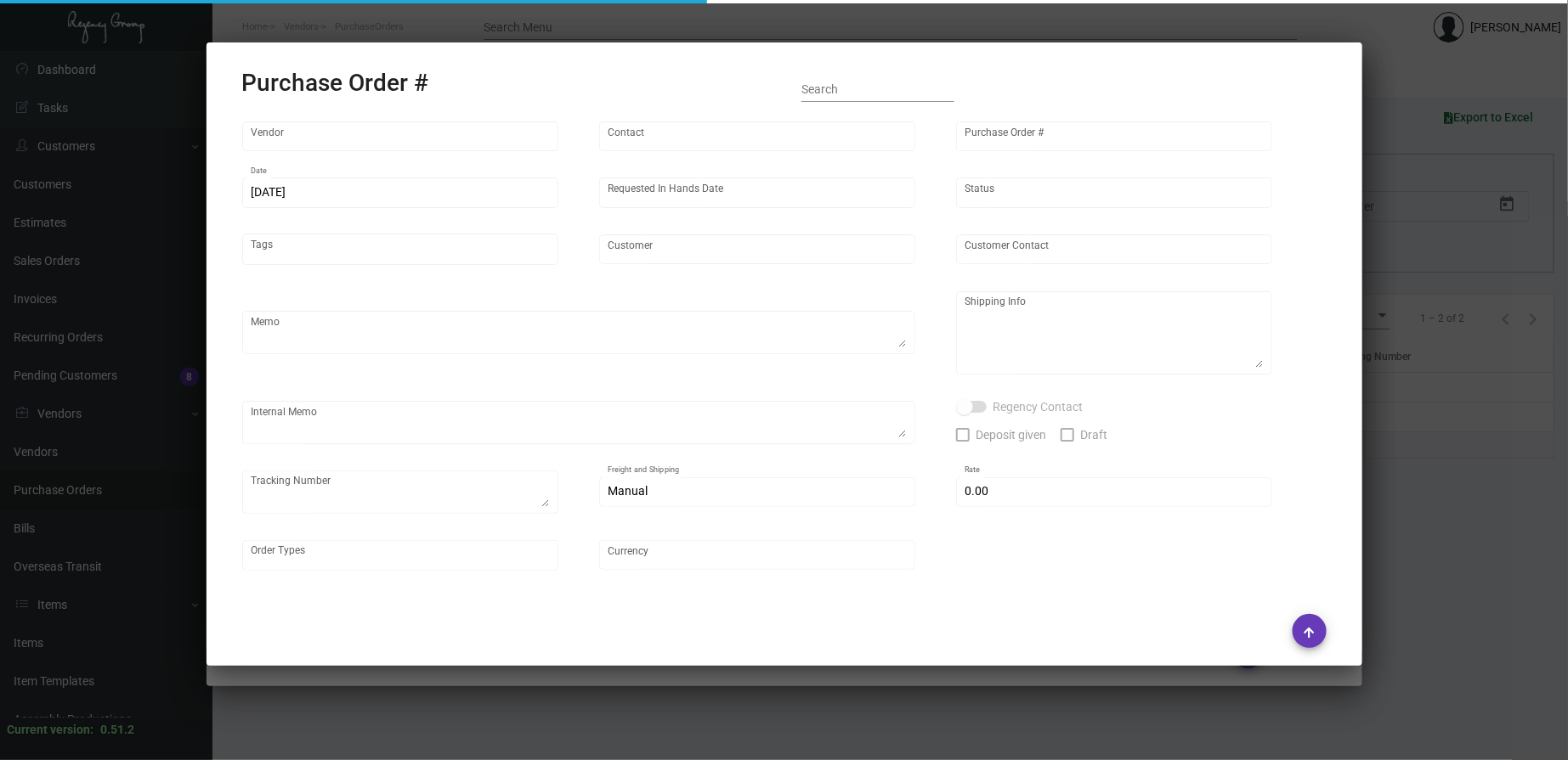
type input "$ 0.00"
type input "United States Dollar $"
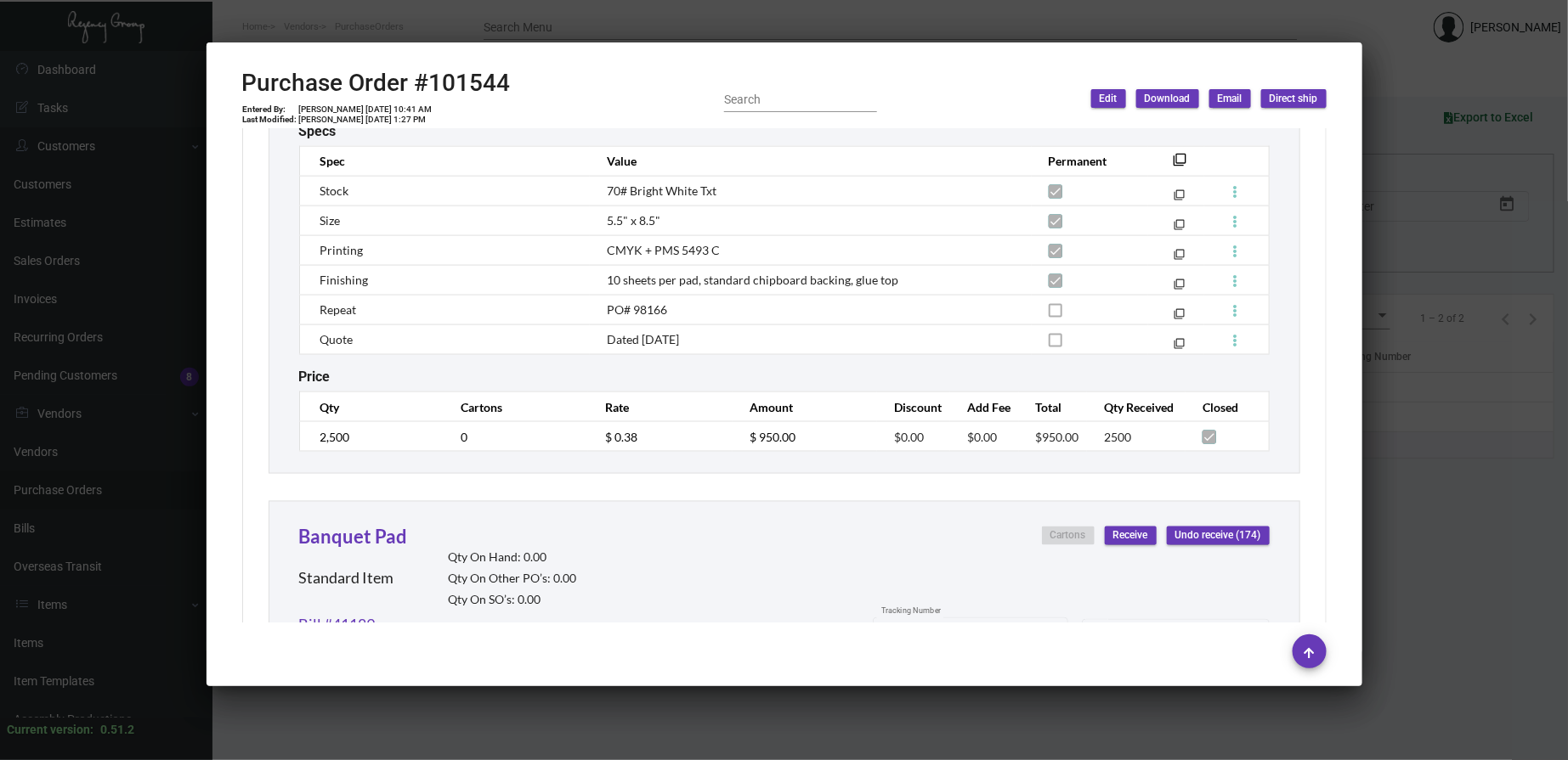
scroll to position [1415, 0]
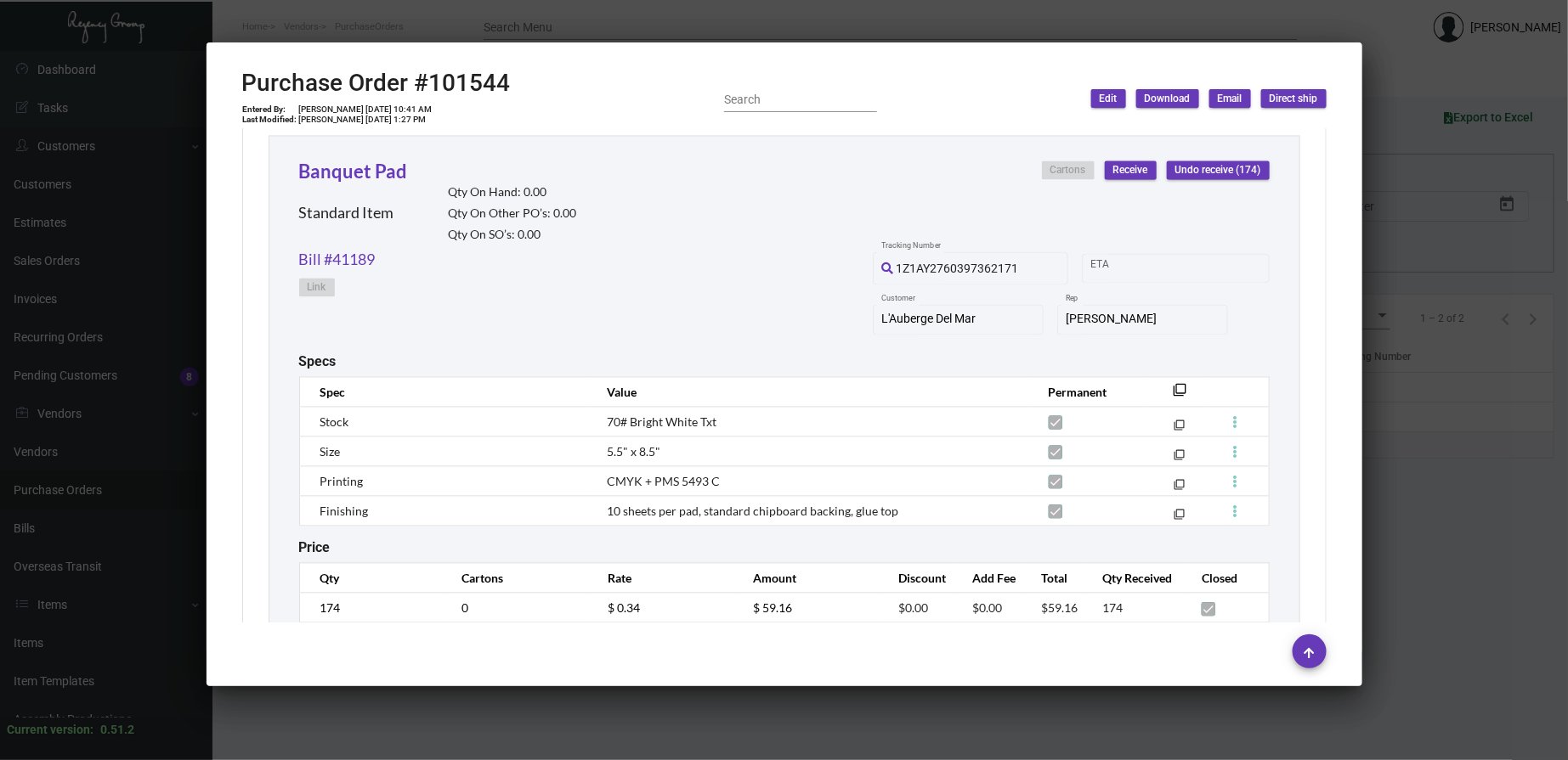
click at [545, 28] on div at bounding box center [784, 380] width 1568 height 760
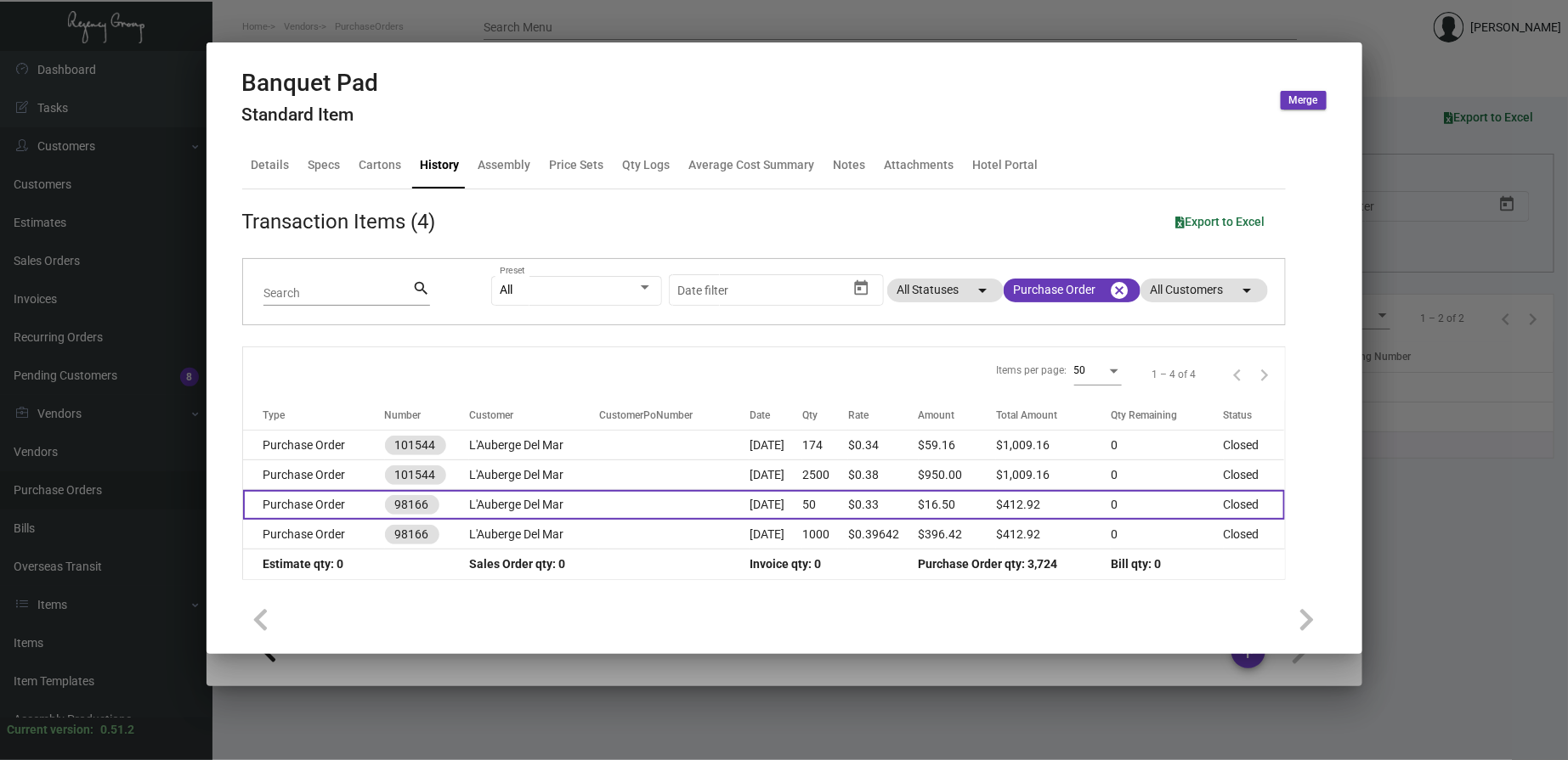
click at [539, 501] on td "L'Auberge Del Mar" at bounding box center [535, 504] width 130 height 29
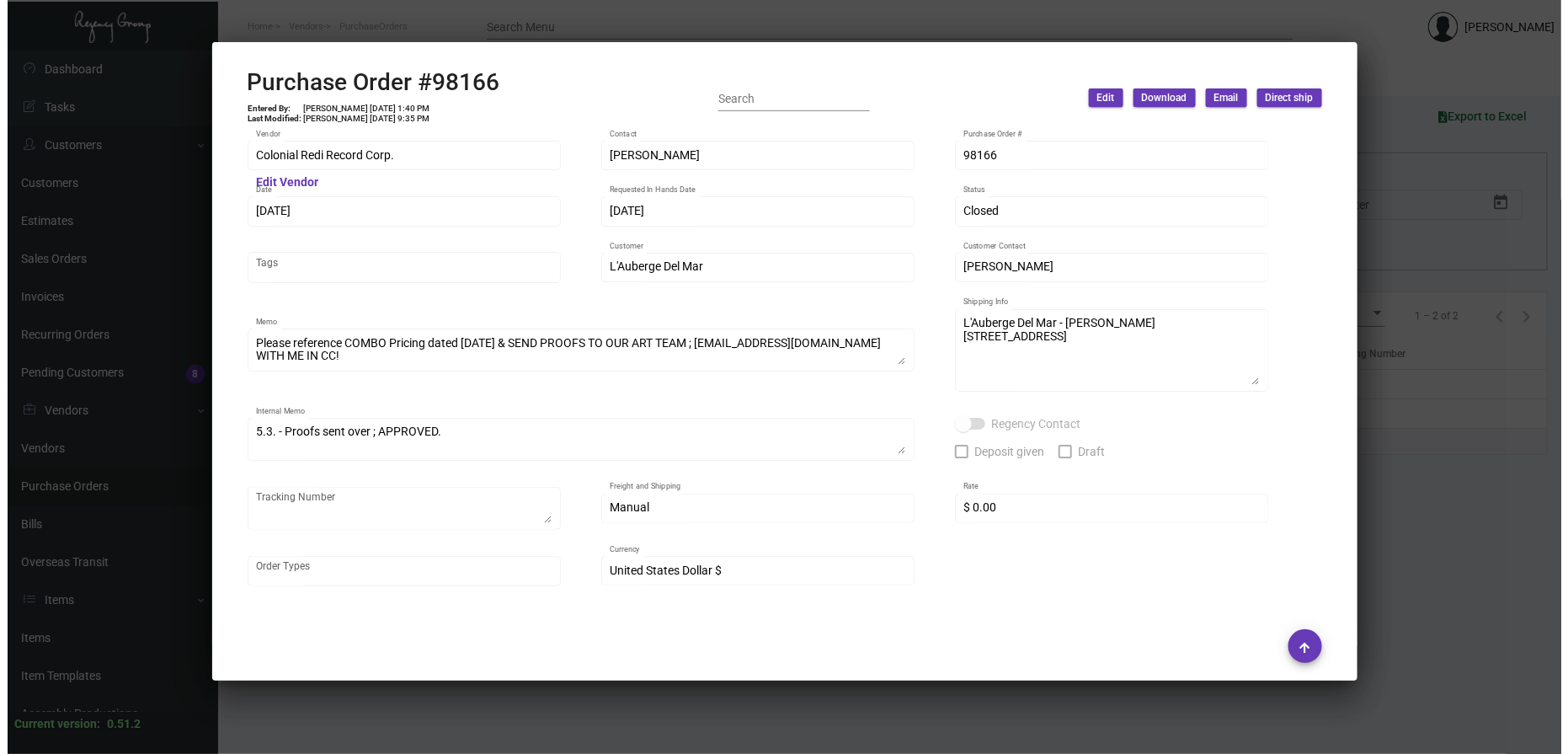
scroll to position [66, 0]
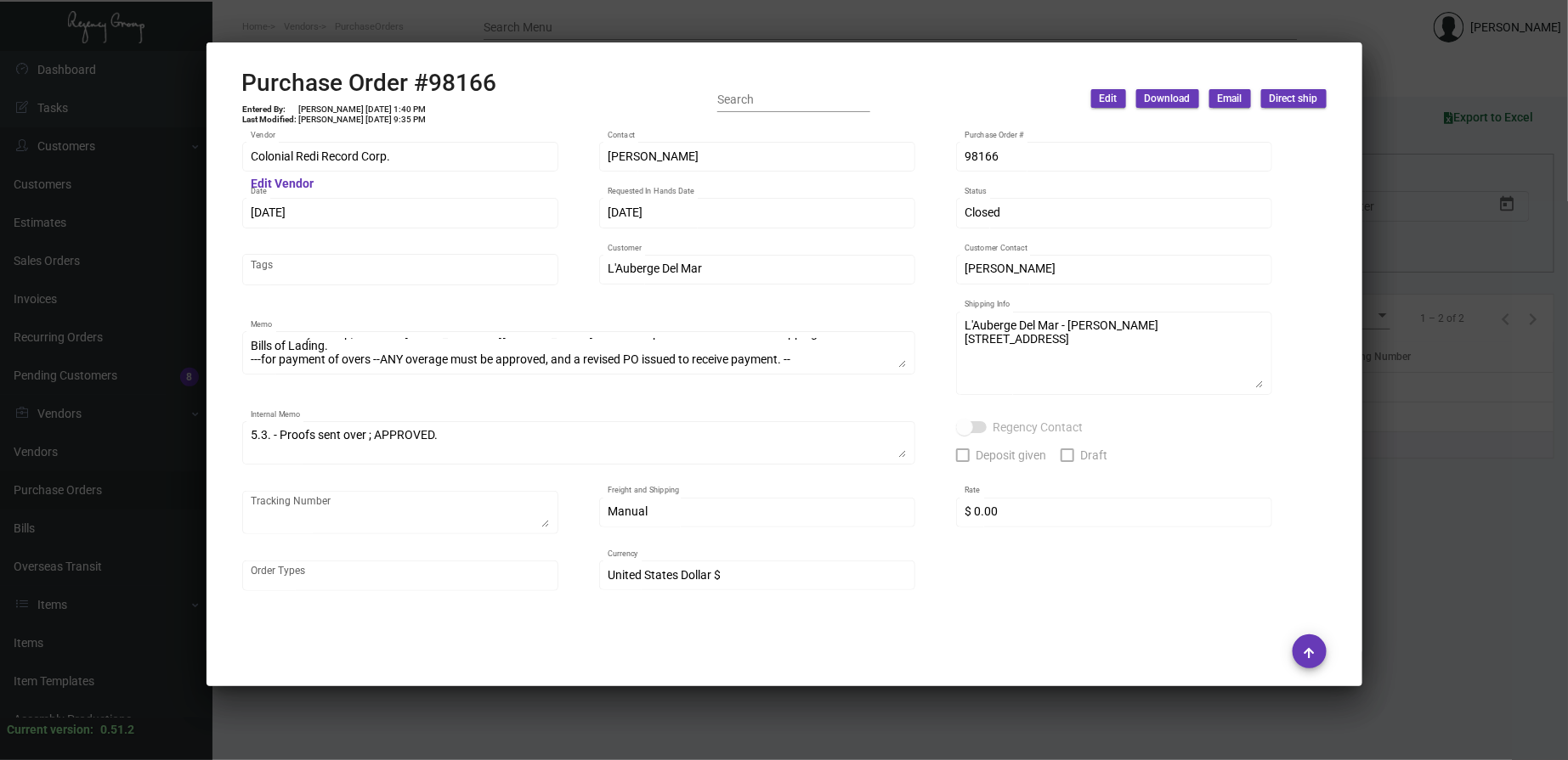
click at [598, 26] on div at bounding box center [784, 380] width 1568 height 760
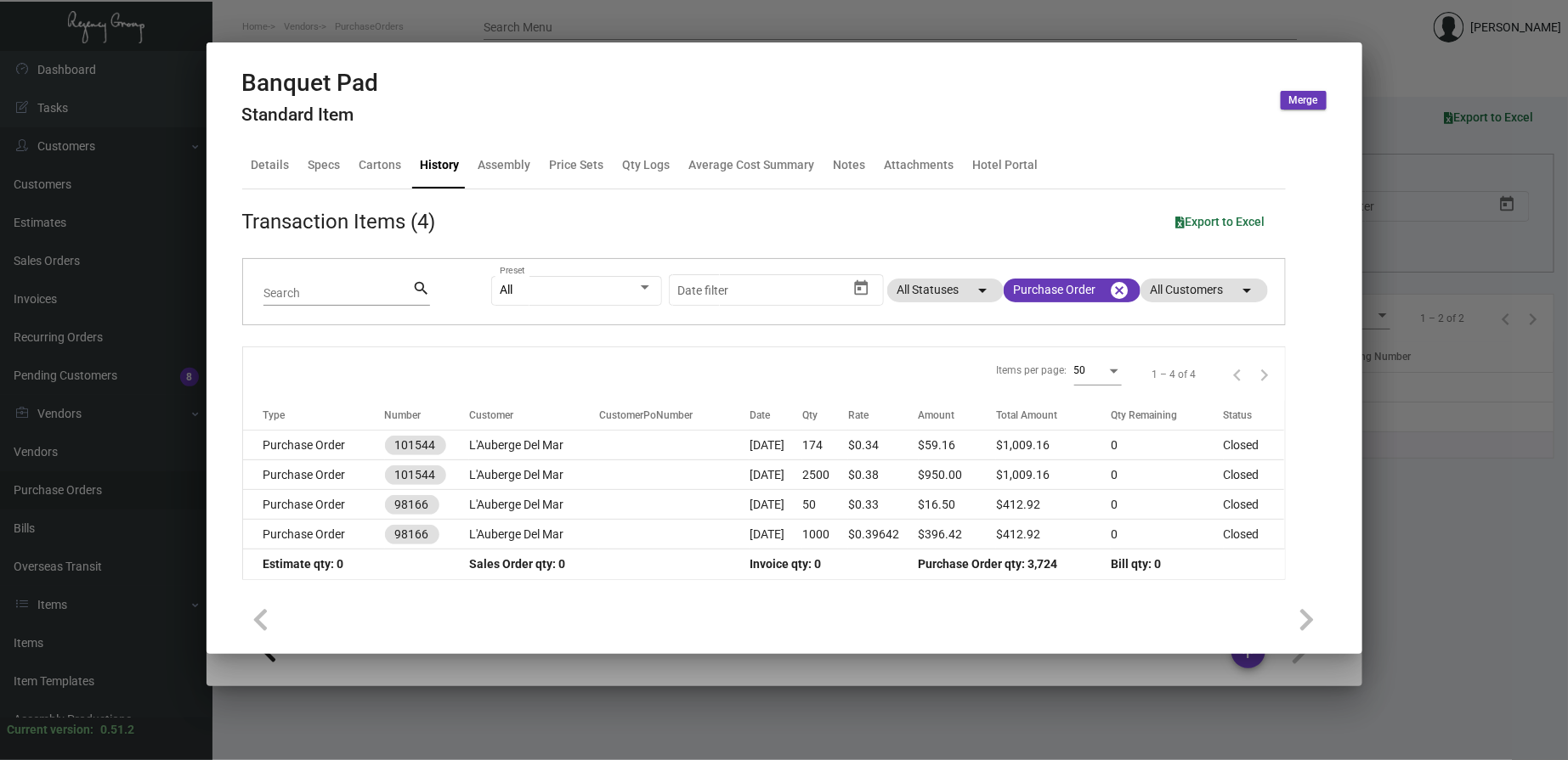
click at [537, 539] on td "L'Auberge Del Mar" at bounding box center [535, 534] width 130 height 29
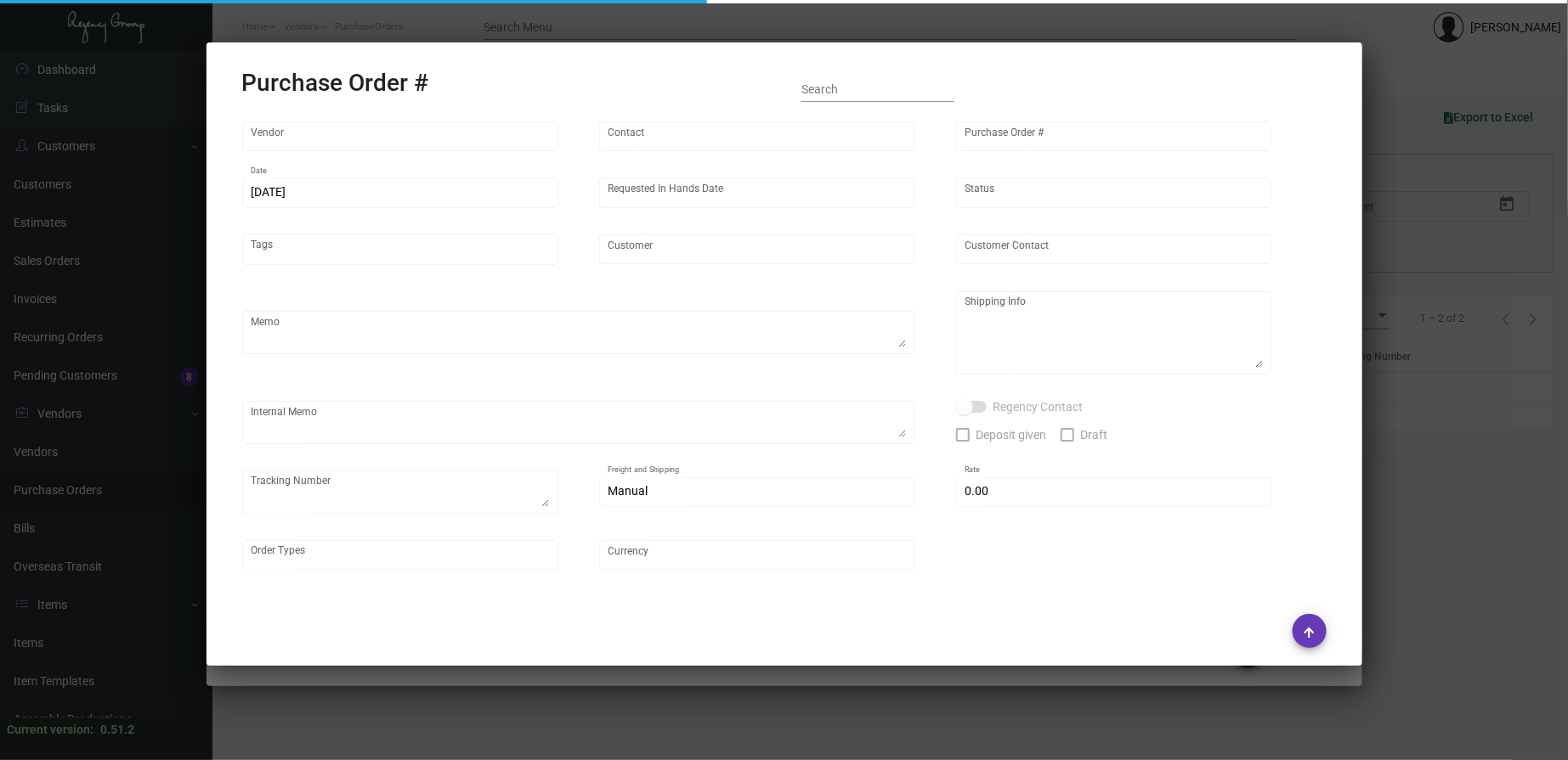
type input "Colonial Redi Record Corp."
type input "[PERSON_NAME]"
type input "98166"
type input "[DATE]"
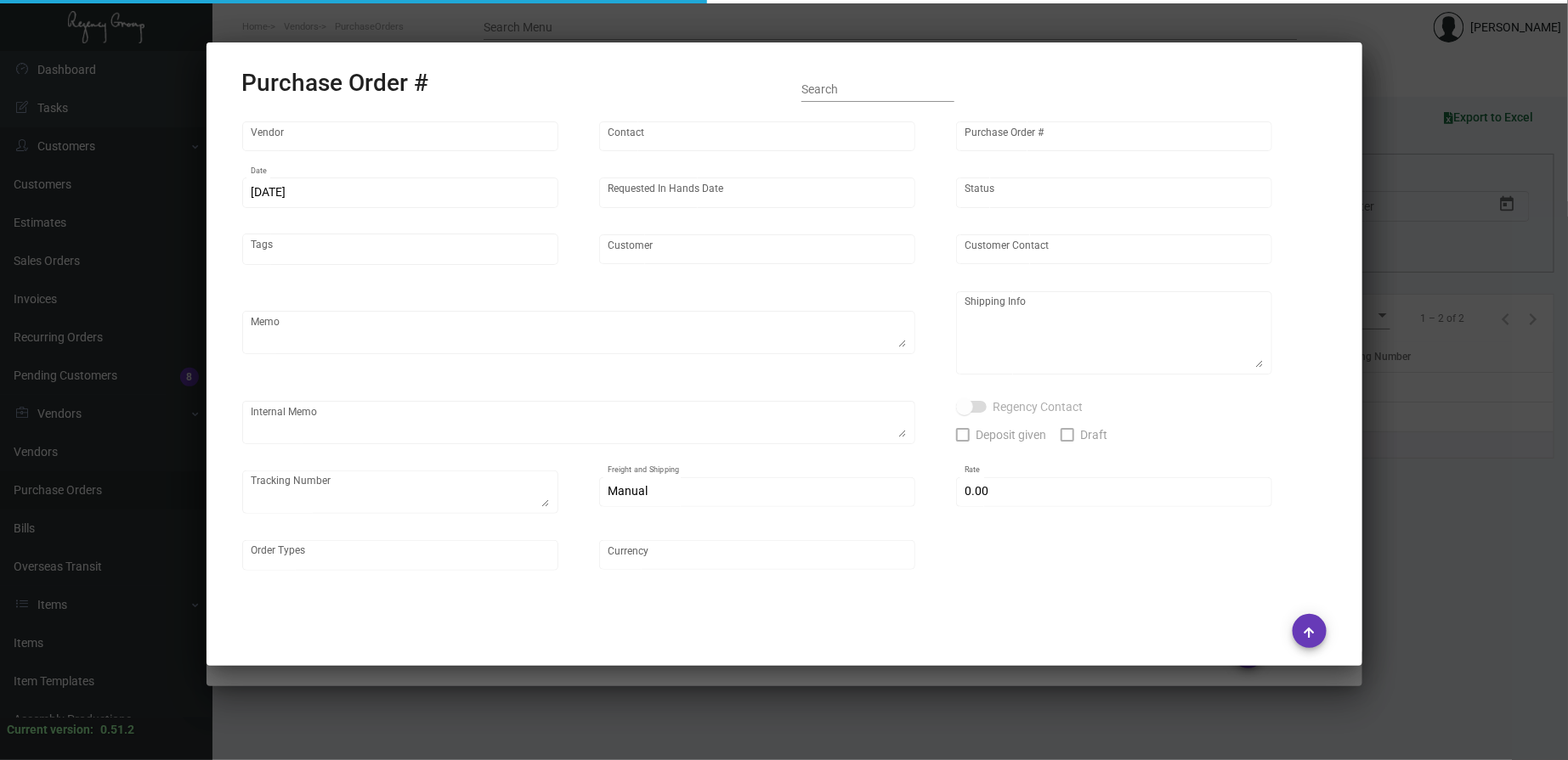
type input "L'Auberge Del Mar"
type input "[PERSON_NAME]"
type textarea "Please reference COMBO Pricing dated [DATE] & SEND PROOFS TO OUR ART TEAM ; [EM…"
type textarea "L'Auberge Del Mar - [PERSON_NAME] [STREET_ADDRESS]"
type textarea "5.3. - Proofs sent over ; APPROVED."
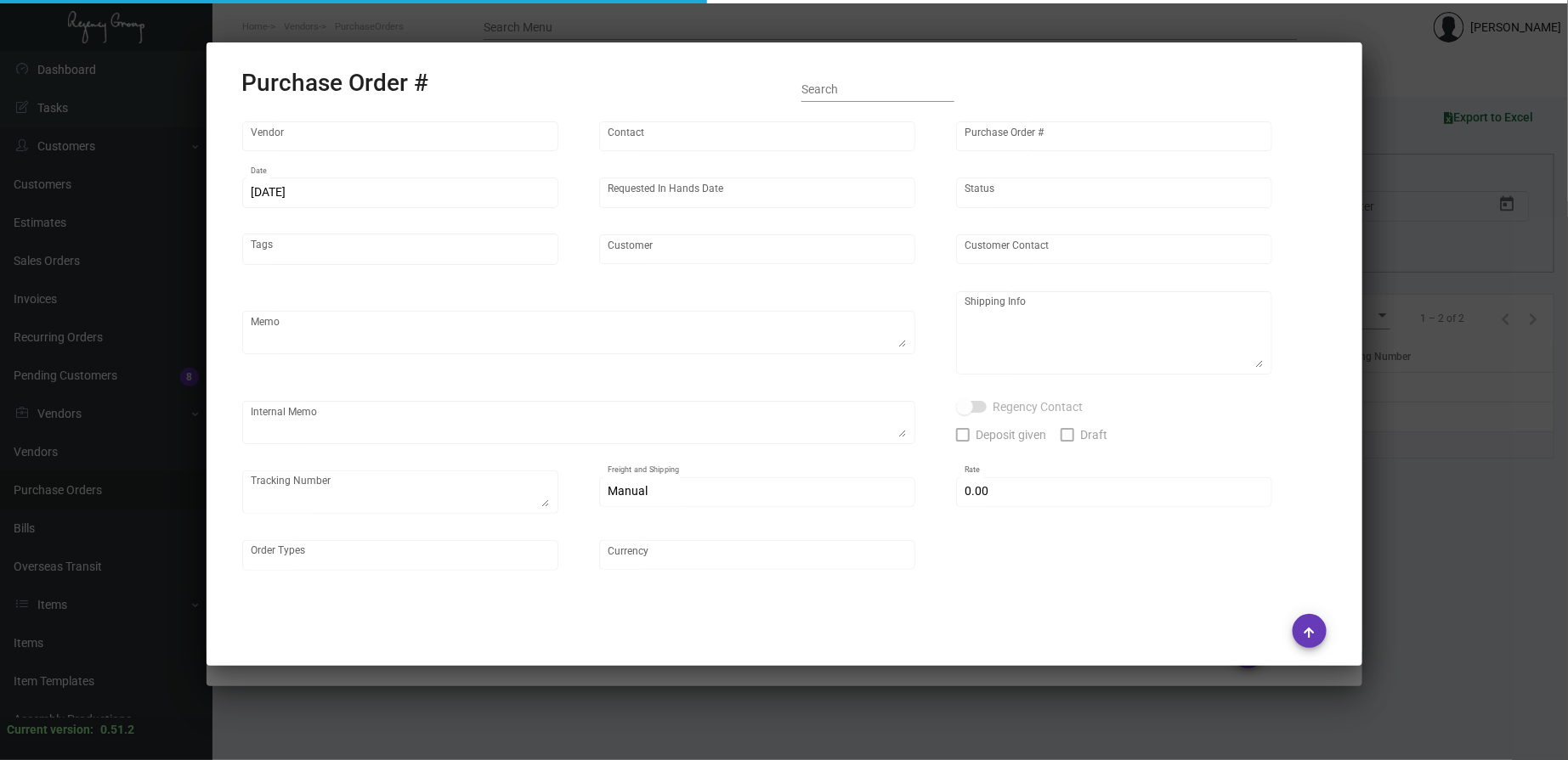
type input "$ 0.00"
type input "United States Dollar $"
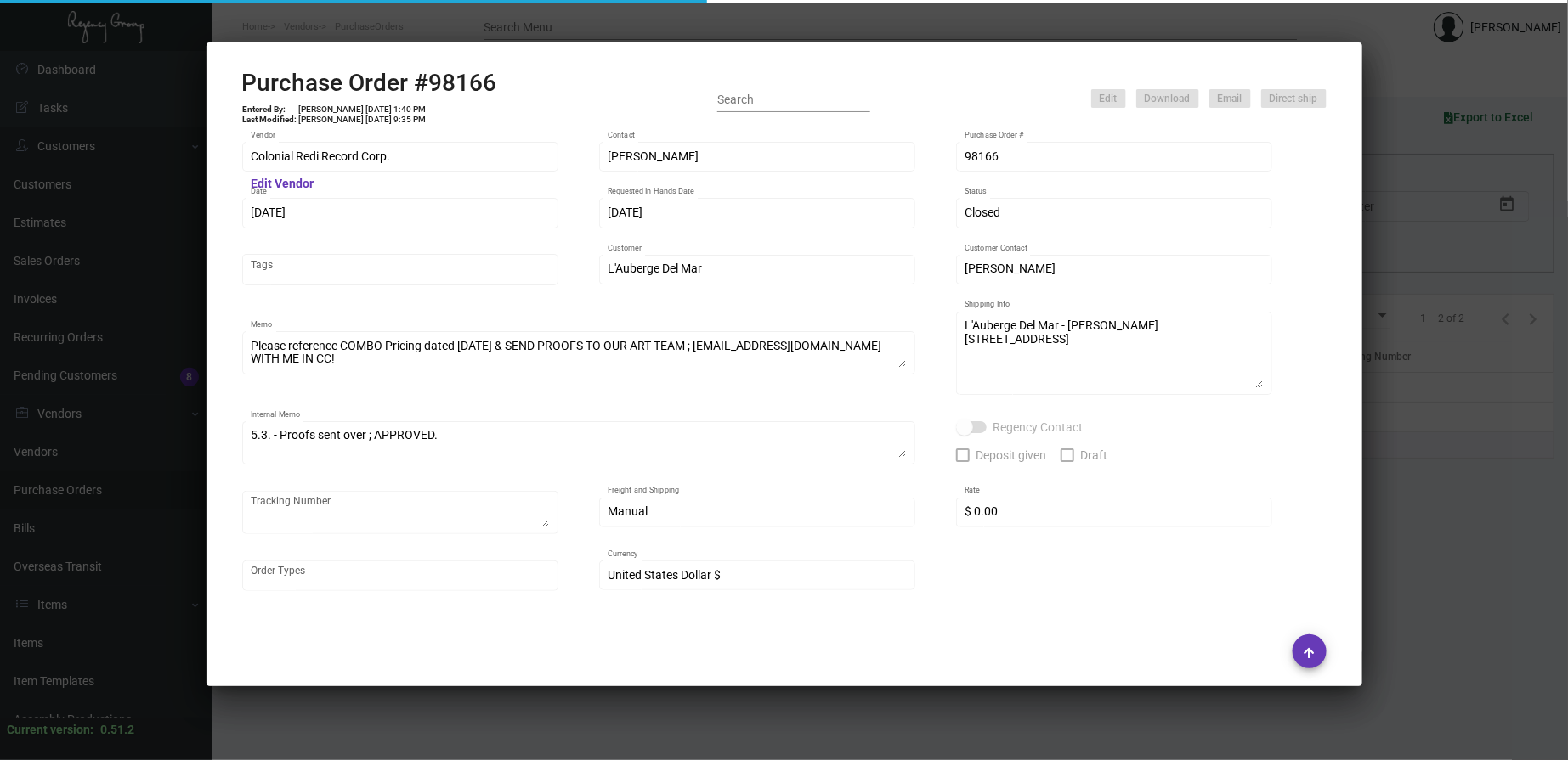
click at [591, 30] on div at bounding box center [784, 380] width 1568 height 760
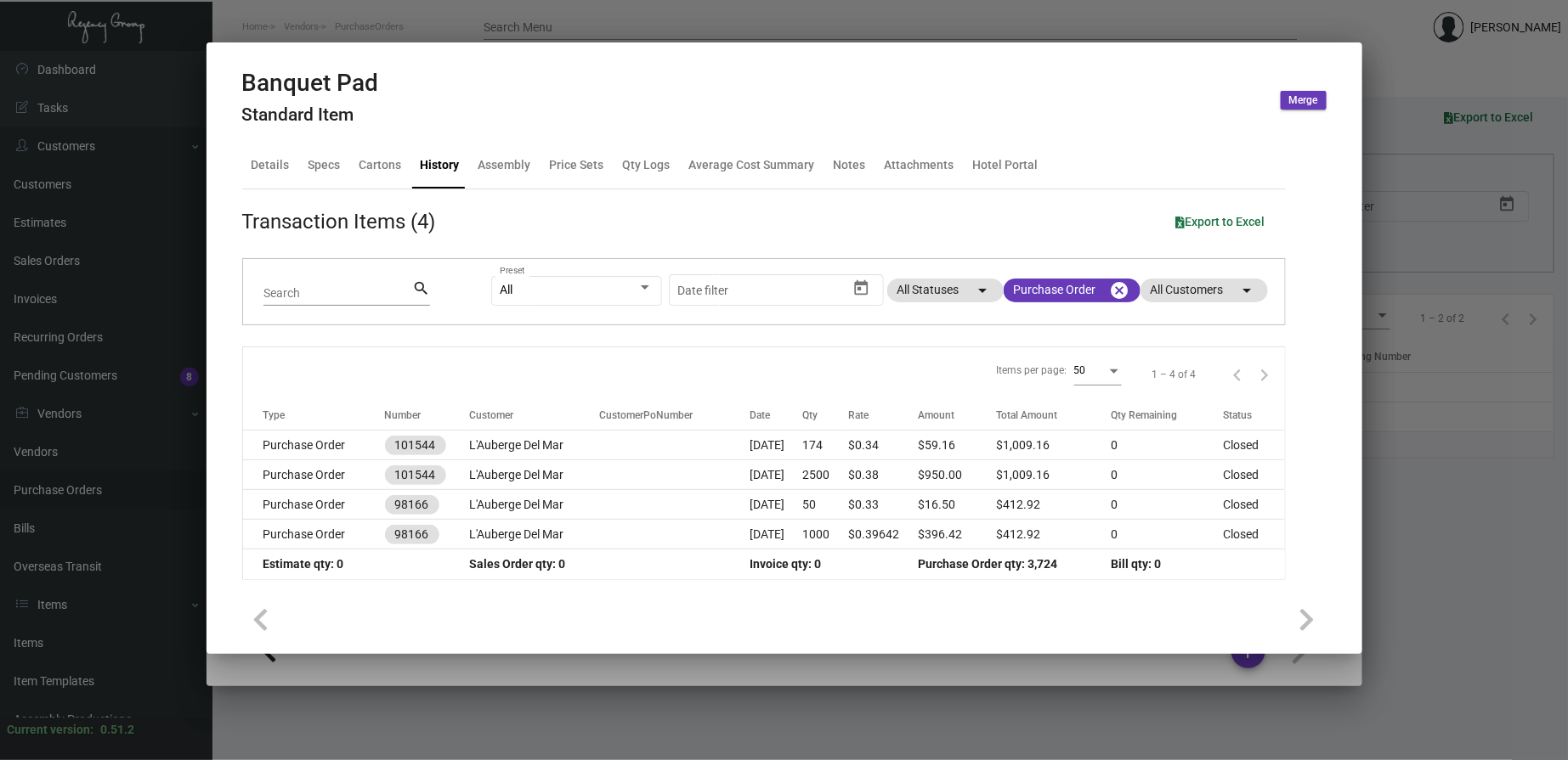
click at [591, 30] on div at bounding box center [784, 380] width 1568 height 760
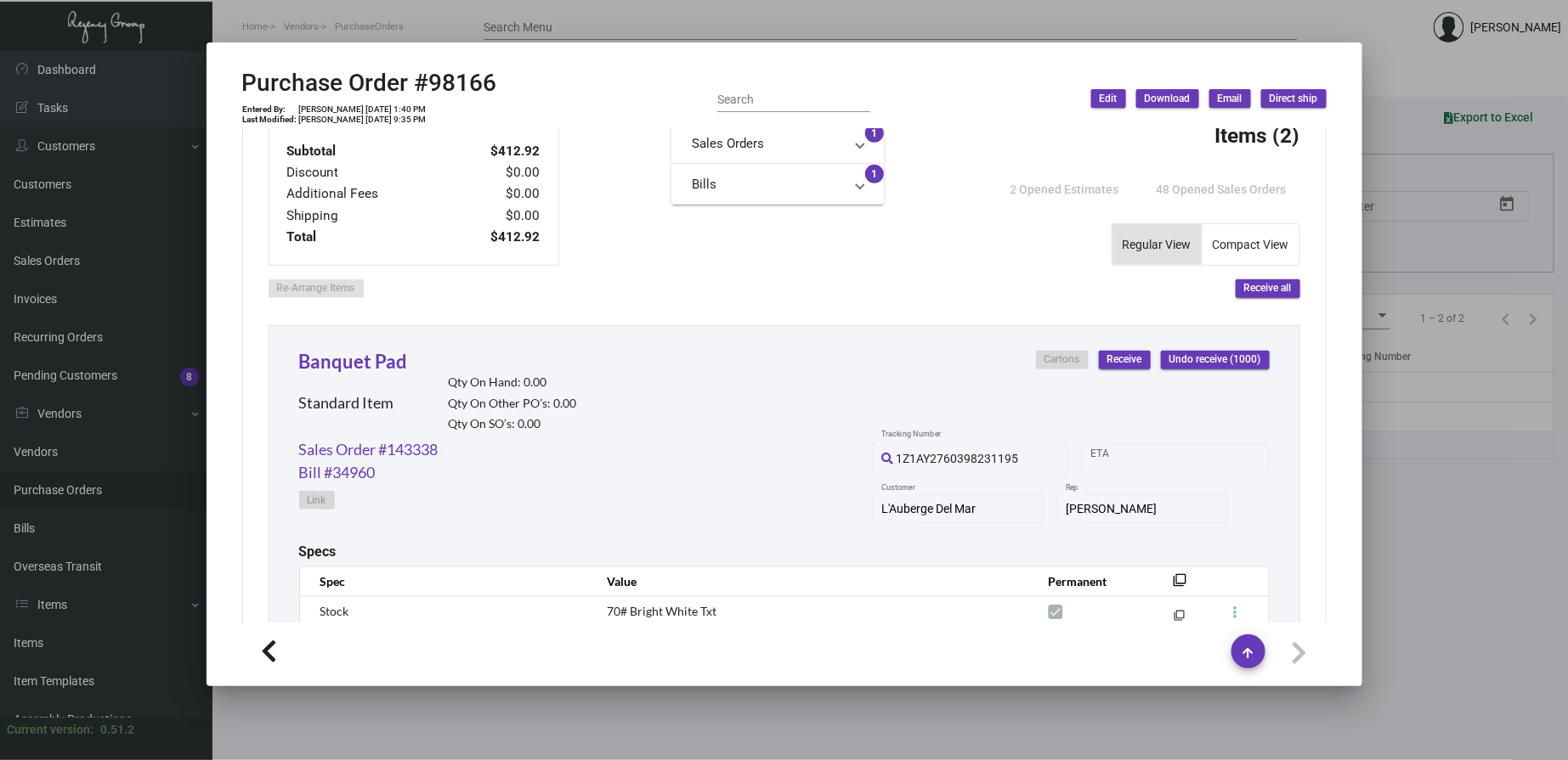
click at [591, 29] on div at bounding box center [784, 380] width 1568 height 760
